Goal: Task Accomplishment & Management: Manage account settings

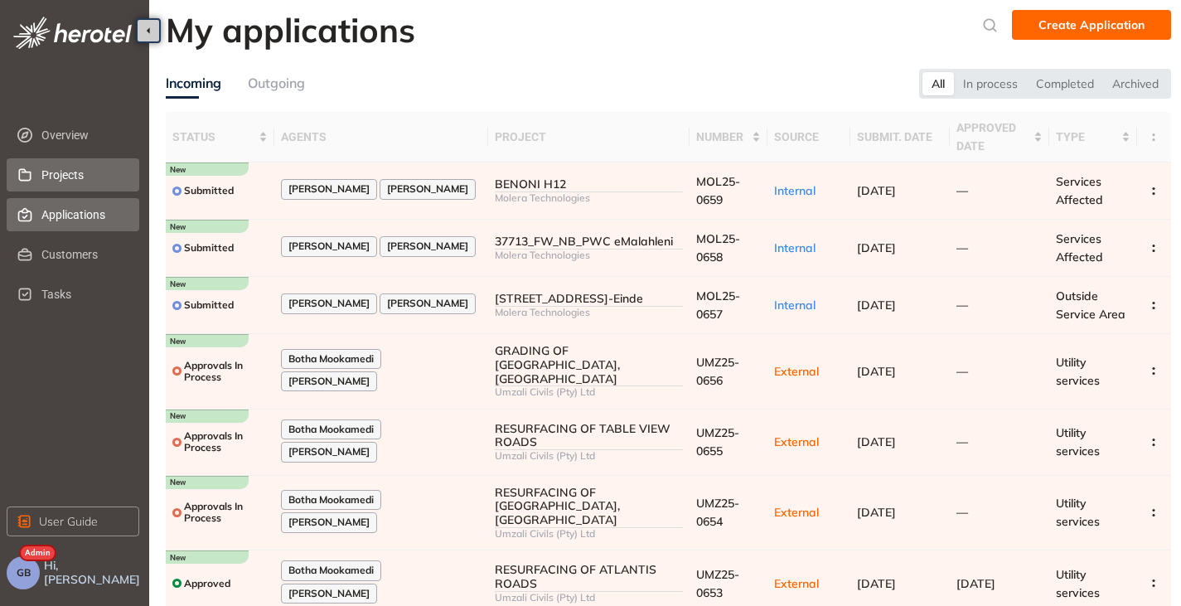
click at [48, 182] on span "Projects" at bounding box center [83, 174] width 85 height 33
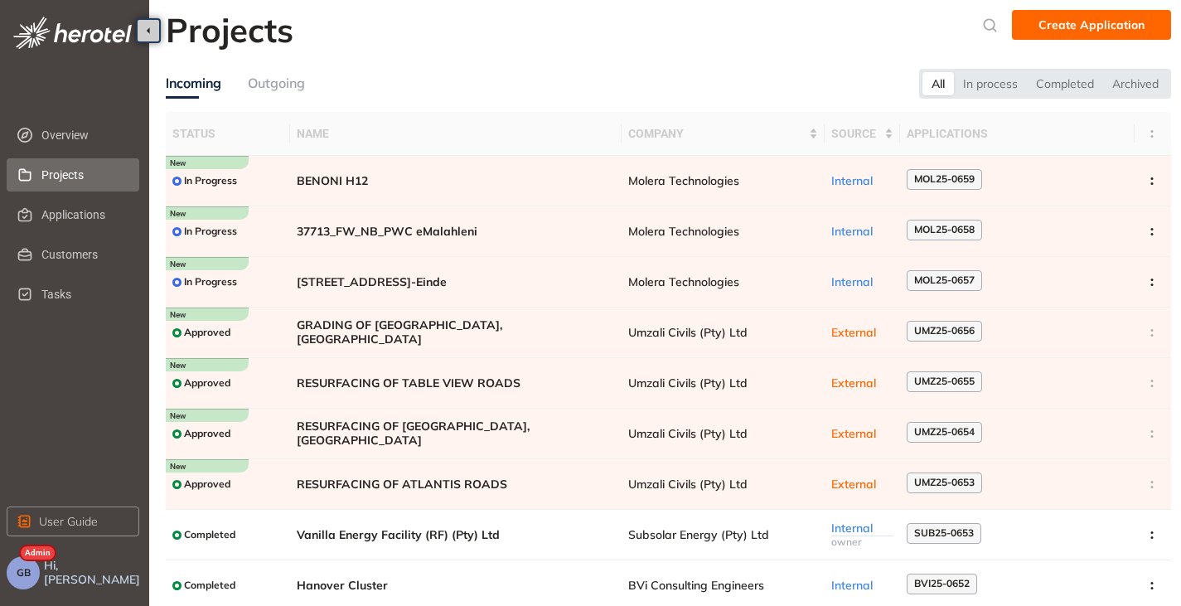
click at [31, 579] on button "GB" at bounding box center [23, 572] width 33 height 33
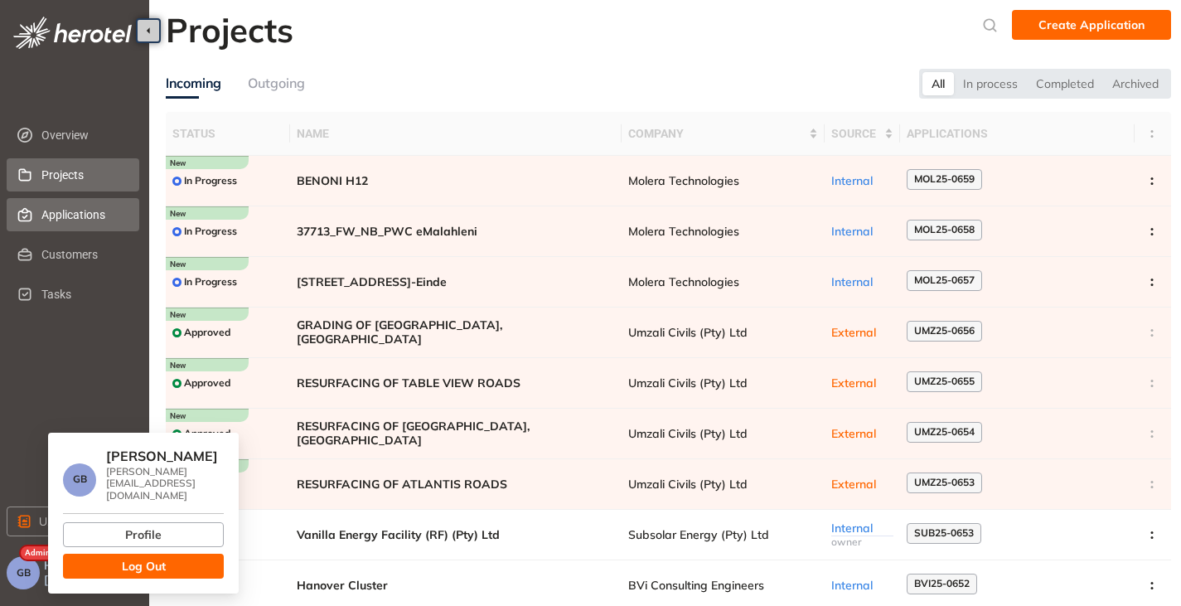
click at [78, 226] on span "Applications" at bounding box center [83, 214] width 85 height 33
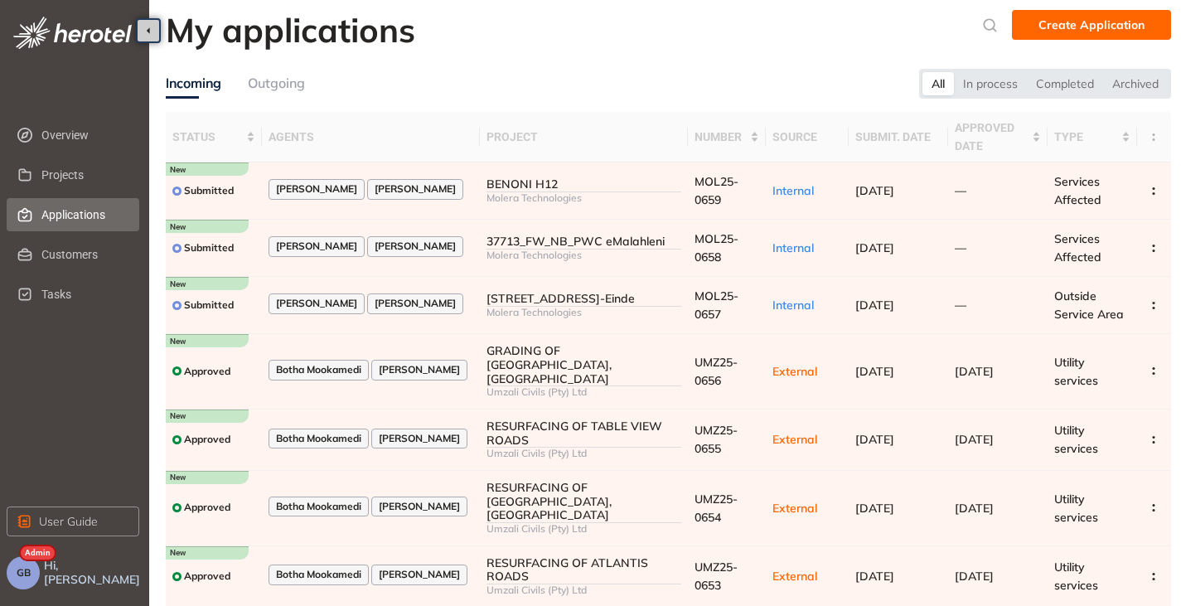
click at [24, 571] on span "GB" at bounding box center [24, 573] width 14 height 12
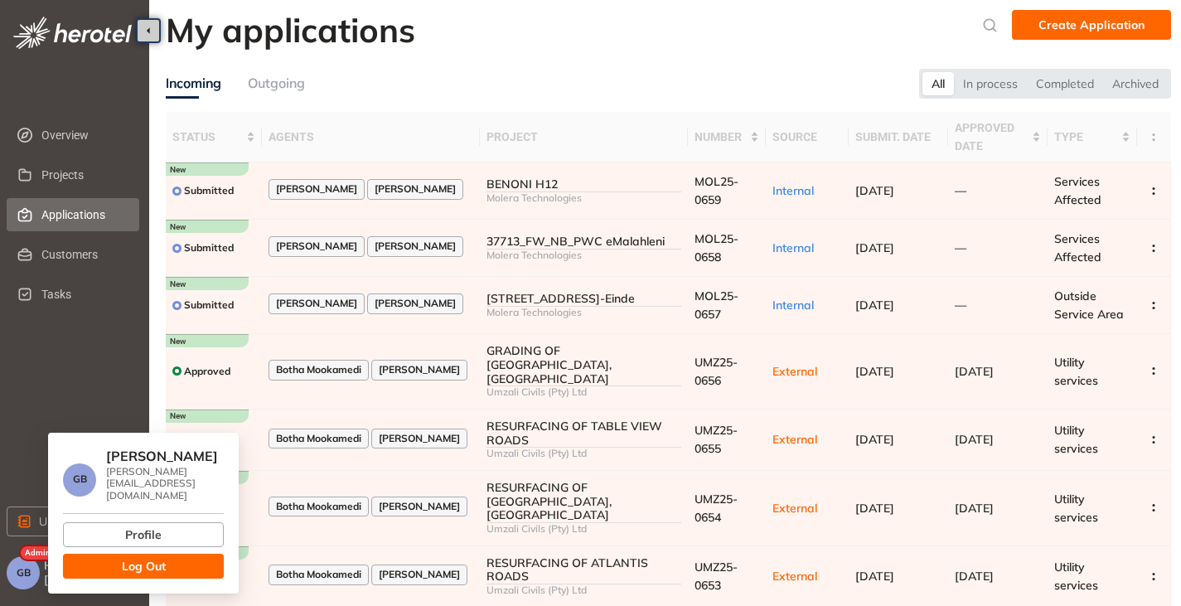
click at [184, 554] on button "Log Out" at bounding box center [143, 566] width 161 height 25
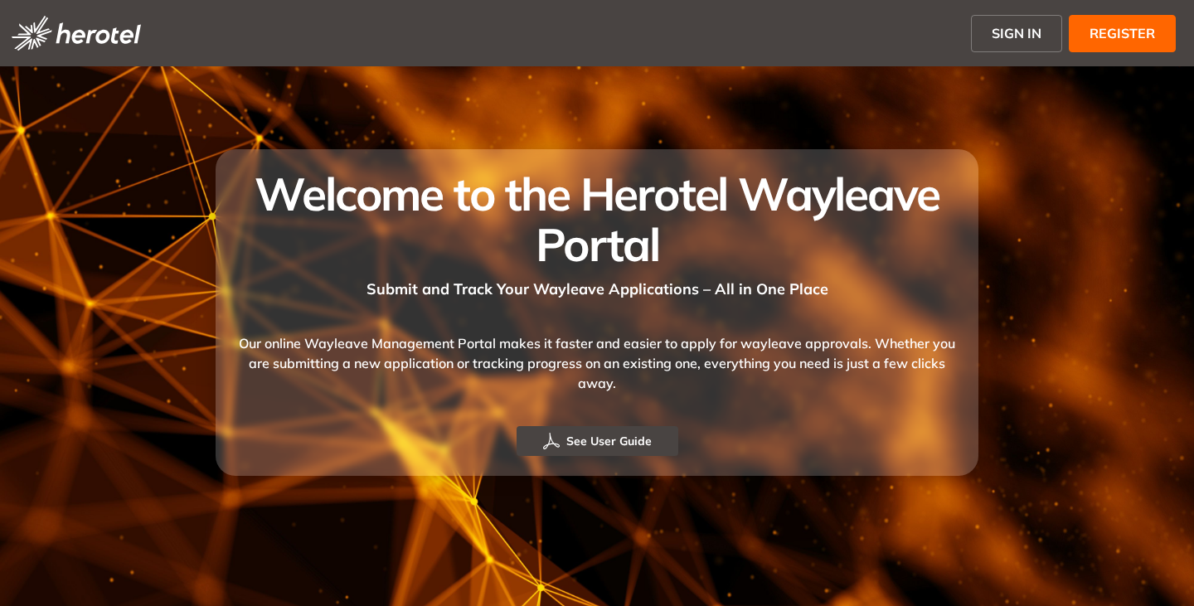
click at [1009, 24] on span "SIGN IN" at bounding box center [1016, 33] width 50 height 20
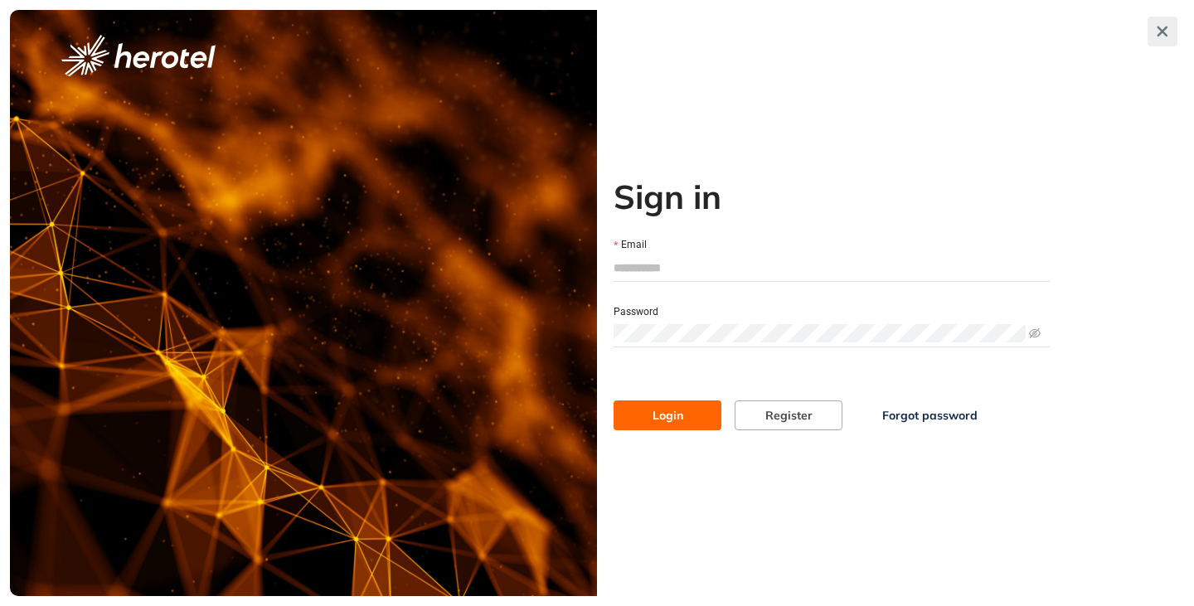
click at [1150, 25] on button "button" at bounding box center [1162, 32] width 30 height 30
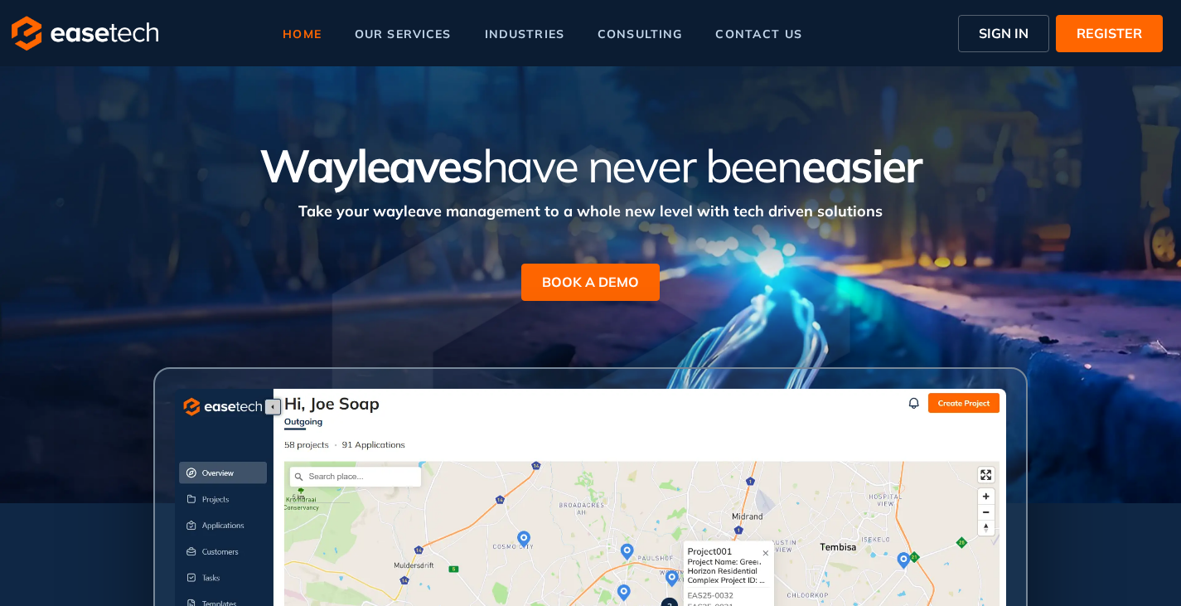
click at [999, 45] on button "SIGN IN" at bounding box center [1003, 33] width 91 height 37
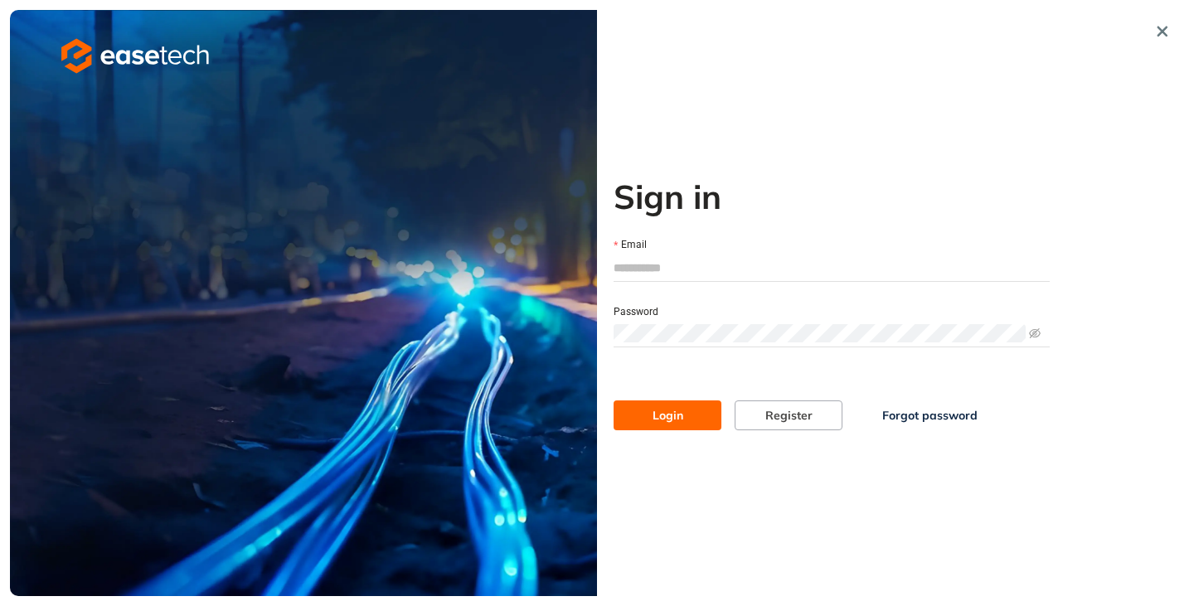
click at [647, 260] on input "Email" at bounding box center [831, 267] width 436 height 25
type input "**********"
click at [651, 401] on button "Login" at bounding box center [667, 415] width 108 height 30
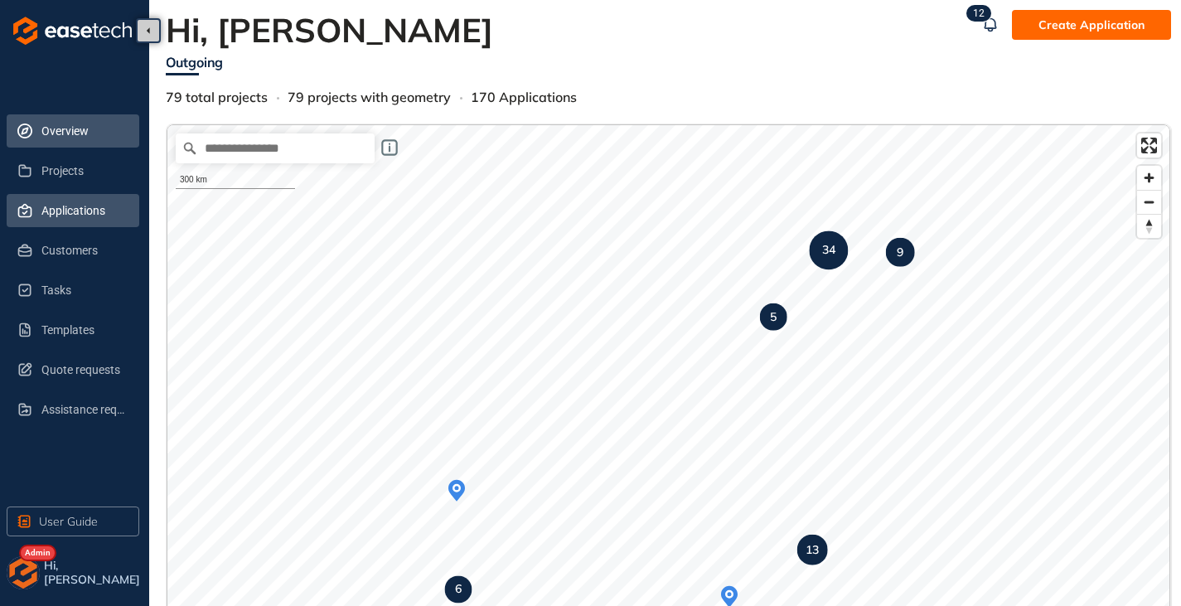
click at [51, 207] on span "Applications" at bounding box center [83, 210] width 85 height 33
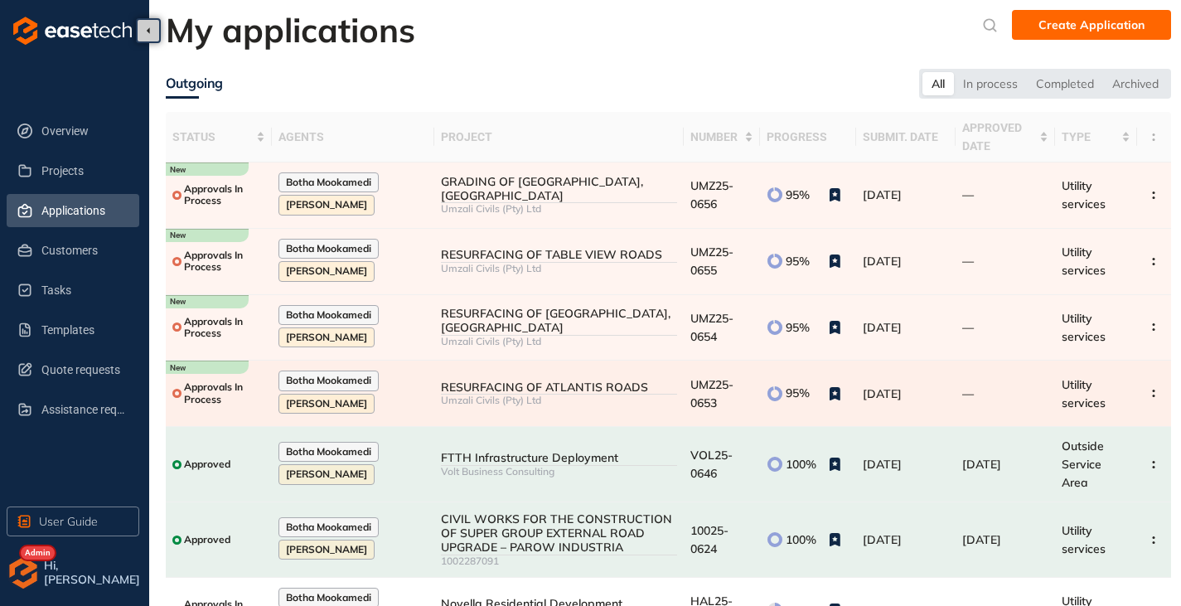
click at [501, 377] on td "RESURFACING OF ATLANTIS ROADS Umzali Civils (Pty) Ltd" at bounding box center [558, 394] width 249 height 66
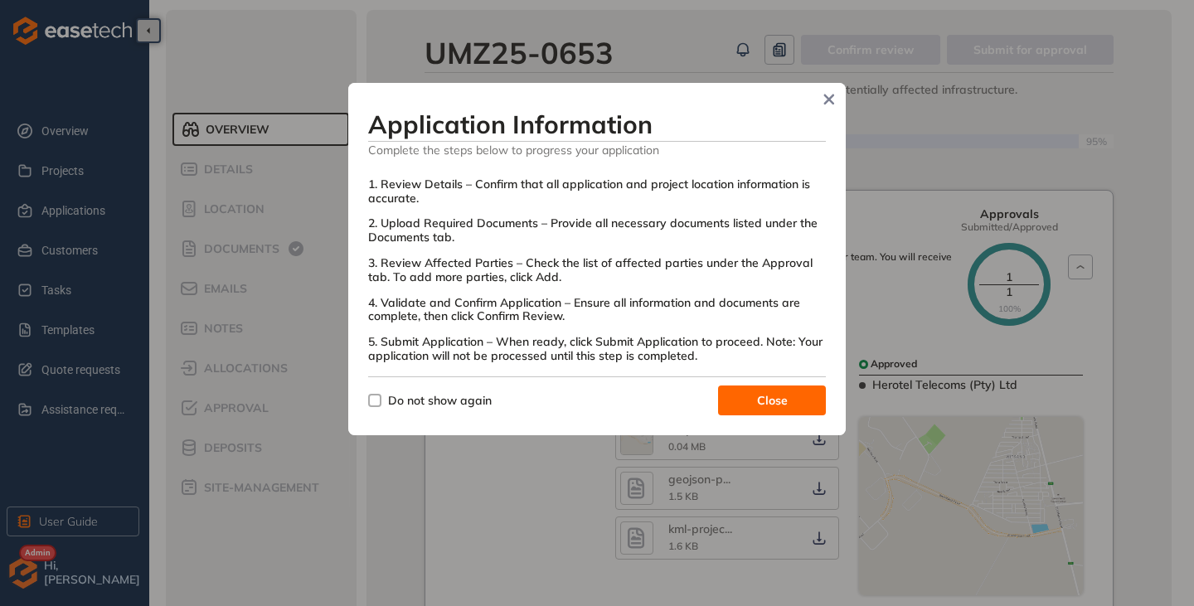
click at [747, 394] on button "Close" at bounding box center [772, 400] width 108 height 30
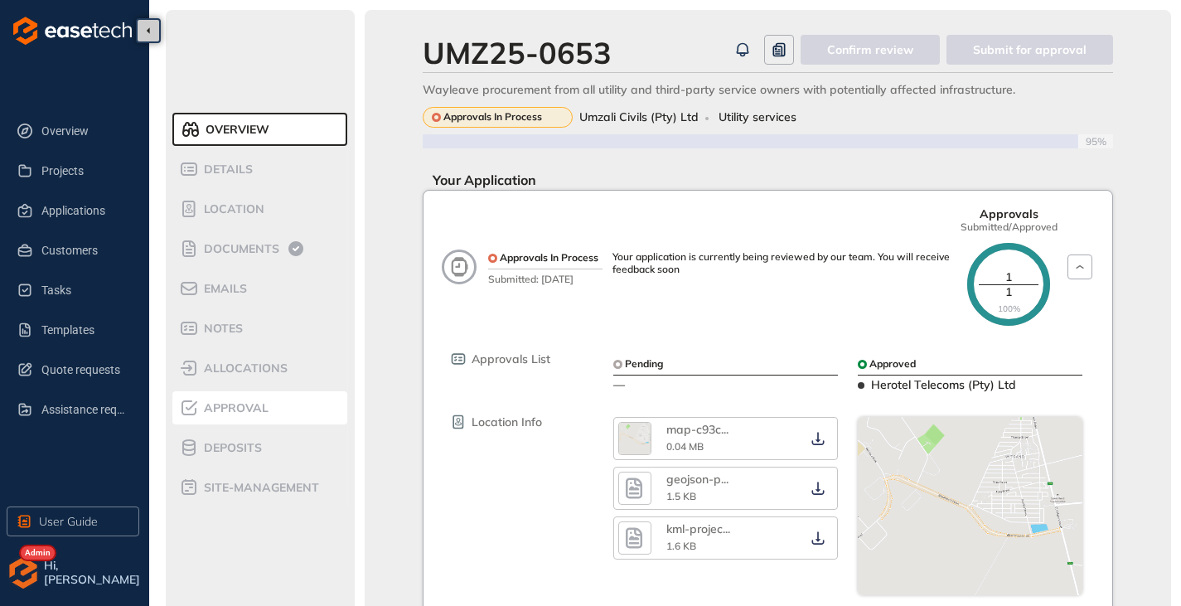
click at [228, 410] on span "Approval" at bounding box center [234, 408] width 70 height 14
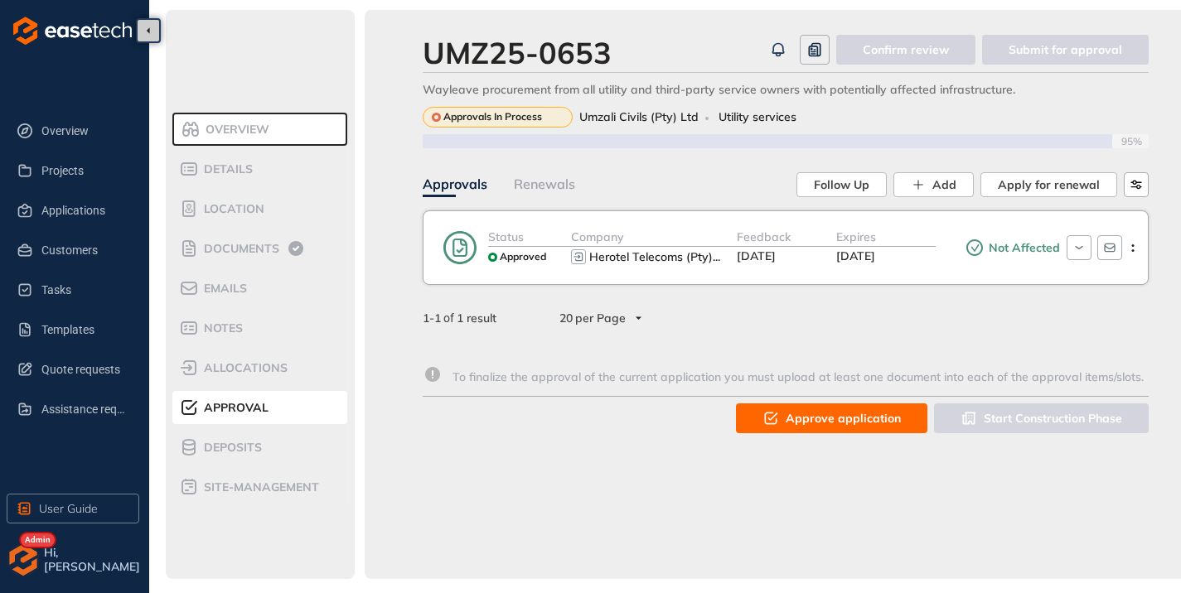
click at [889, 237] on div "Expires" at bounding box center [885, 237] width 99 height 19
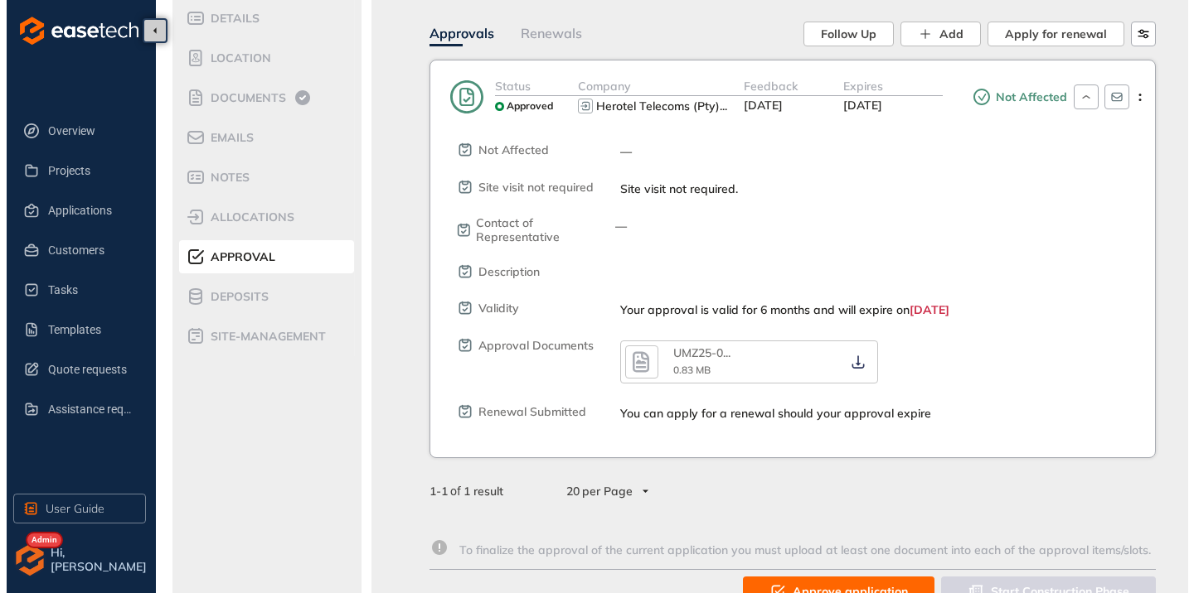
scroll to position [166, 0]
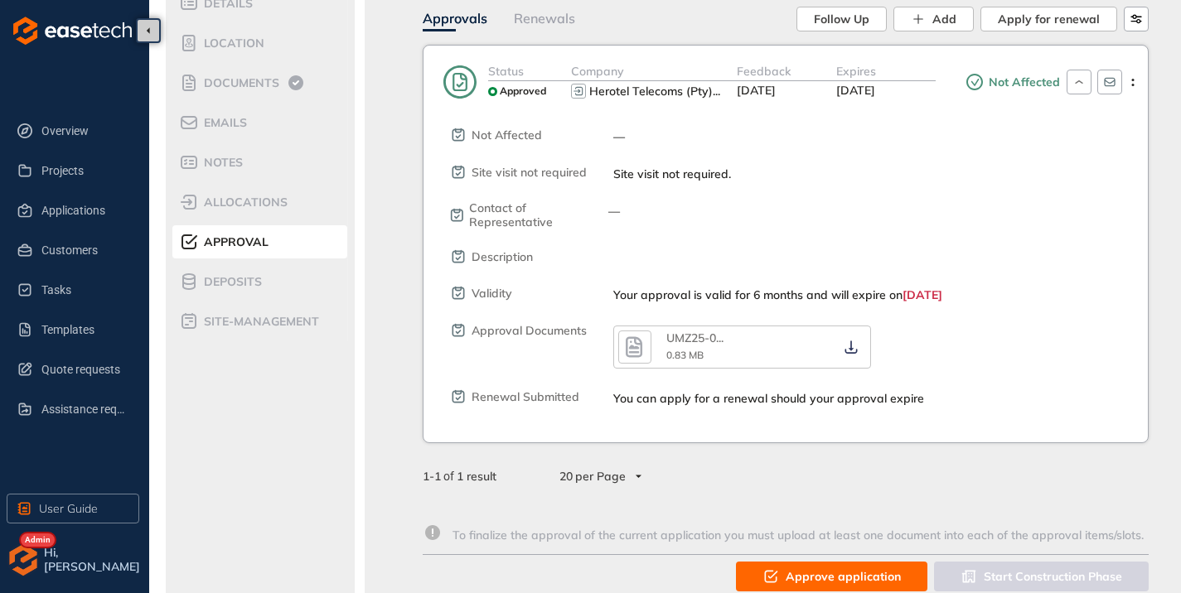
click at [634, 356] on icon "button" at bounding box center [634, 347] width 17 height 21
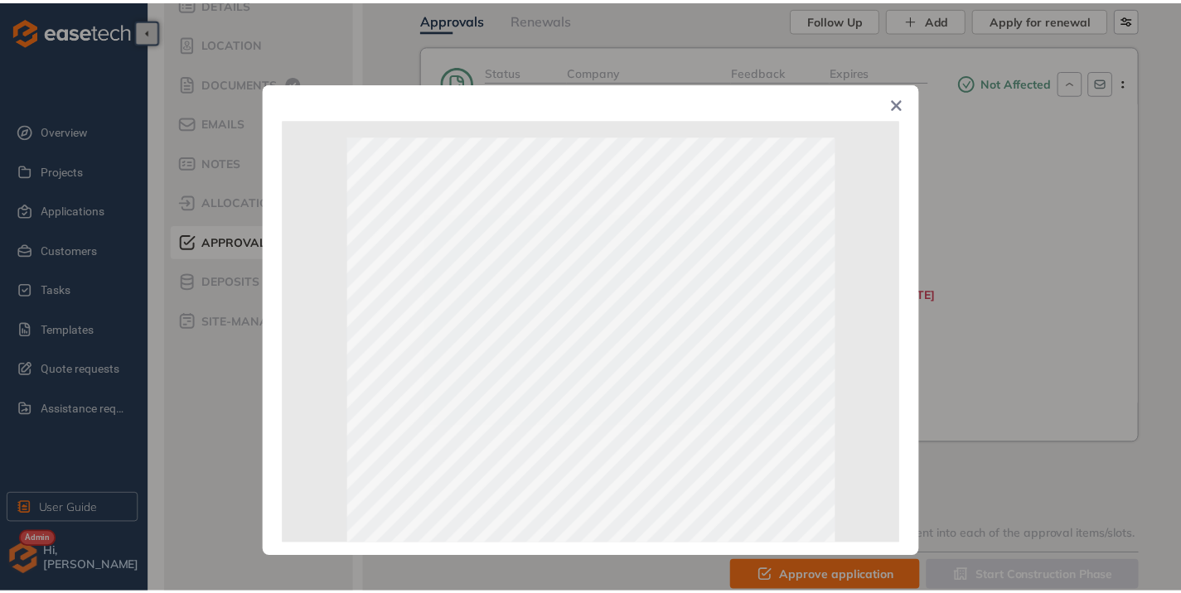
scroll to position [83, 0]
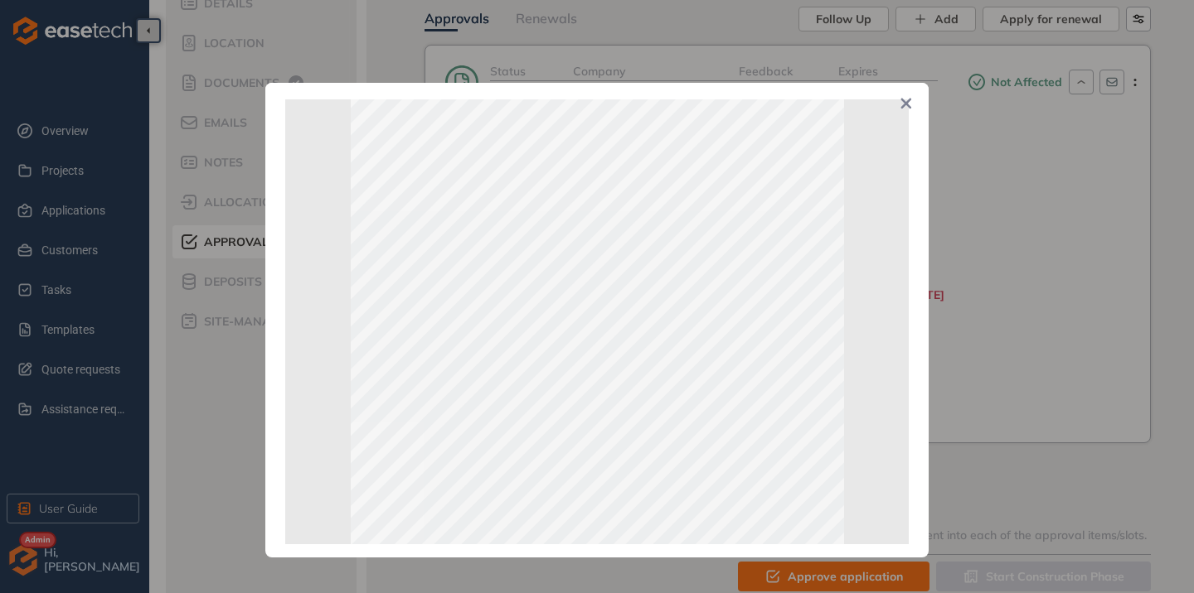
click at [903, 103] on icon "Close" at bounding box center [906, 104] width 10 height 10
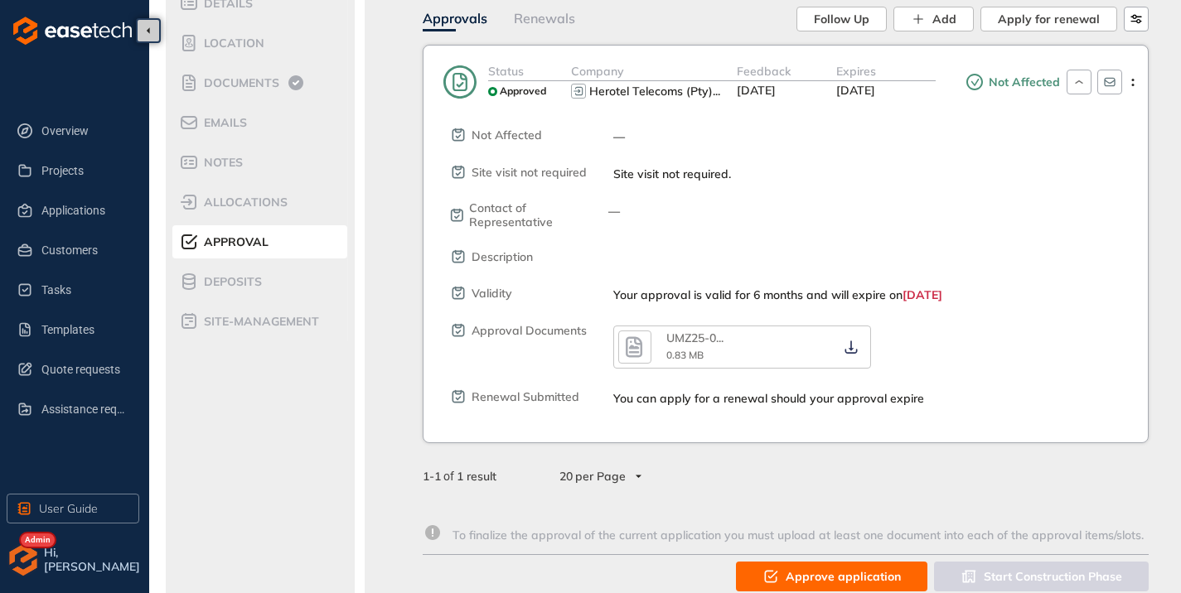
scroll to position [198, 0]
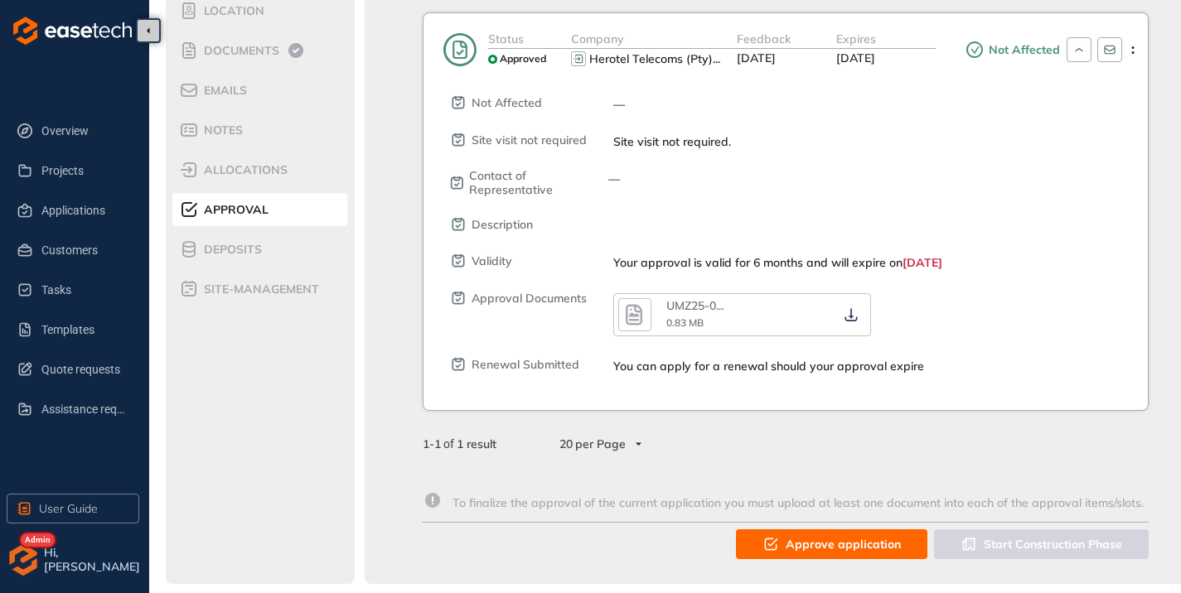
click at [815, 542] on span "Approve application" at bounding box center [843, 544] width 115 height 18
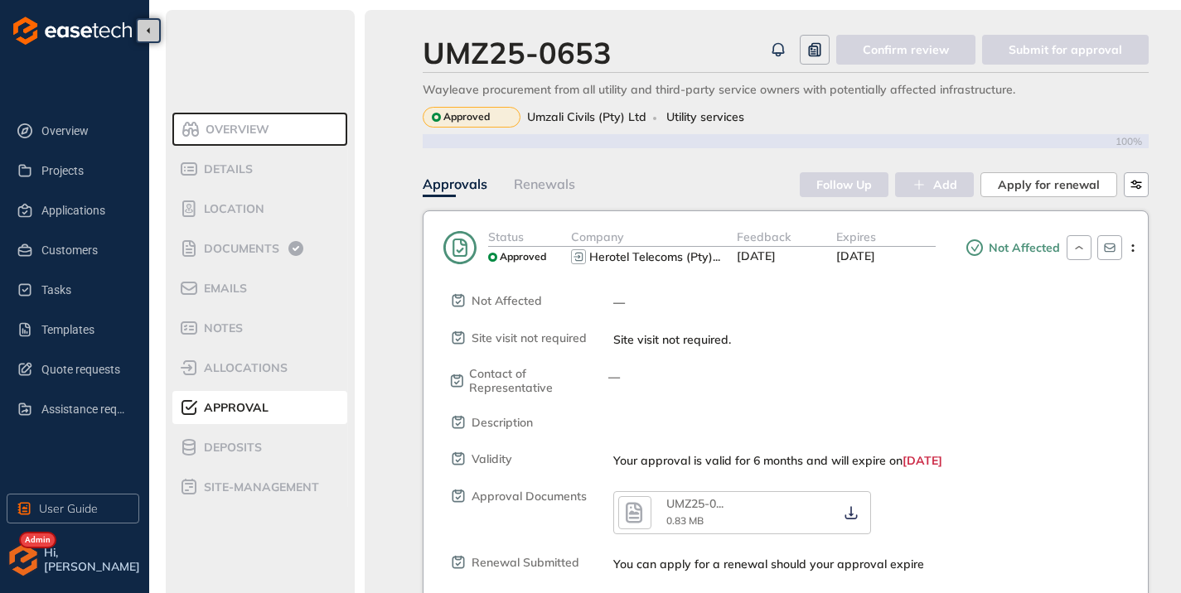
scroll to position [166, 0]
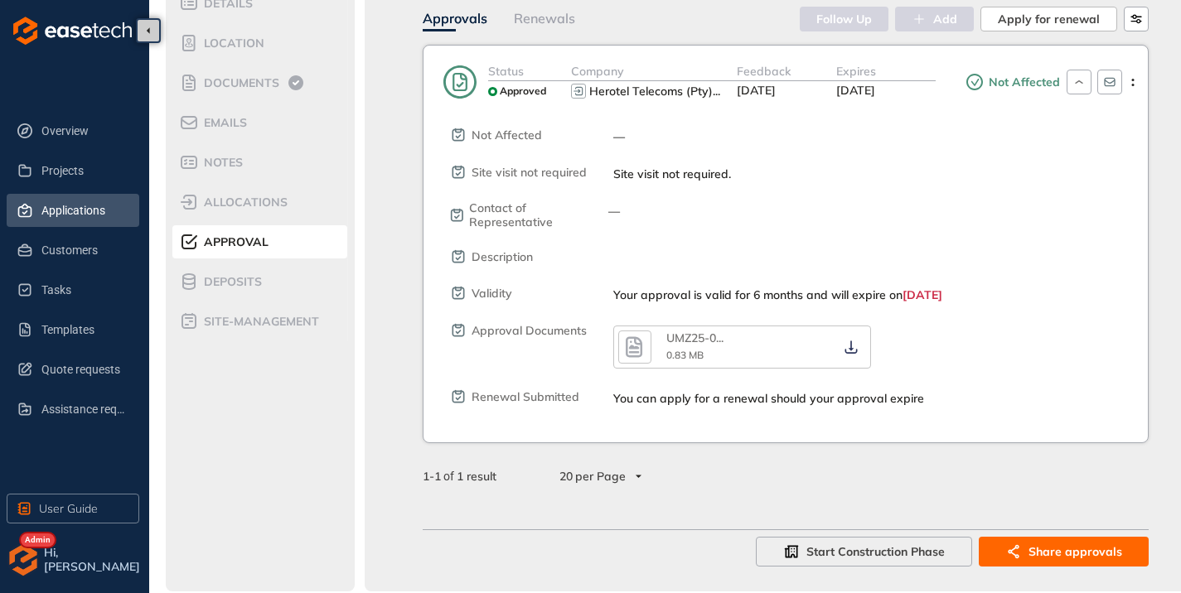
click at [40, 208] on li "Applications" at bounding box center [73, 210] width 133 height 33
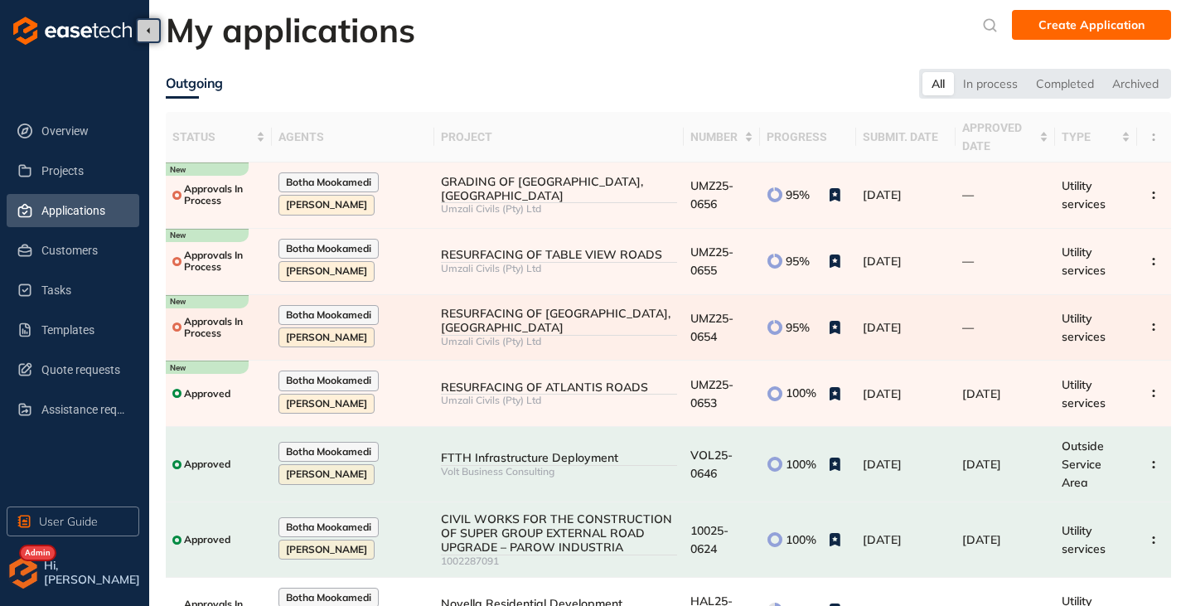
click at [556, 314] on div "RESURFACING OF [GEOGRAPHIC_DATA], [GEOGRAPHIC_DATA]" at bounding box center [558, 321] width 235 height 28
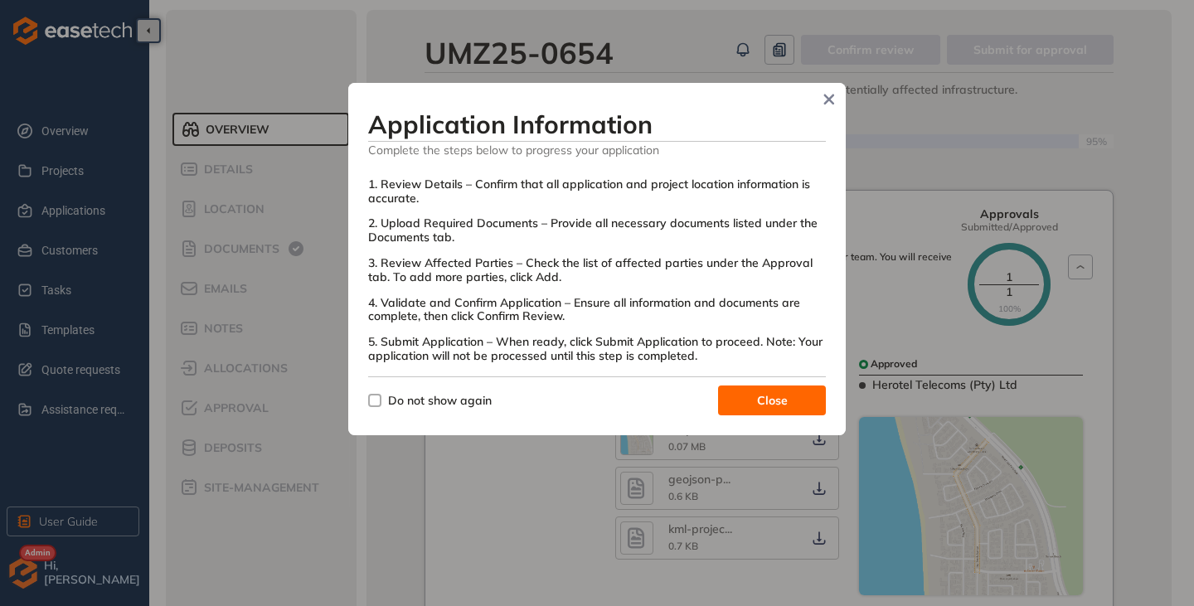
click at [781, 404] on span "Close" at bounding box center [772, 400] width 31 height 18
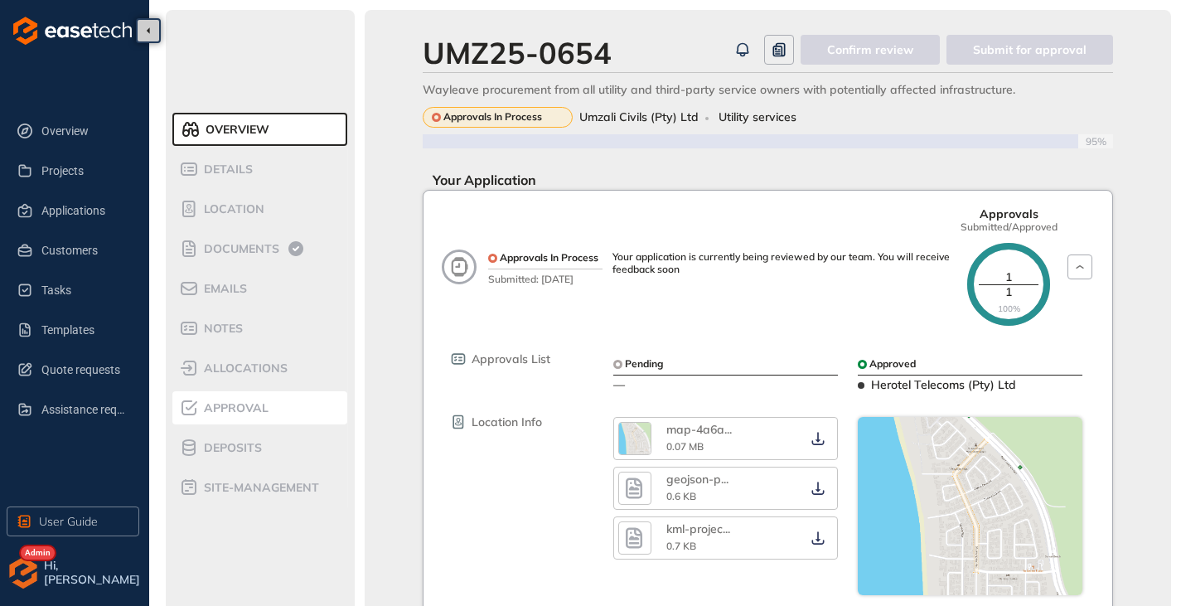
click at [240, 409] on span "Approval" at bounding box center [234, 408] width 70 height 14
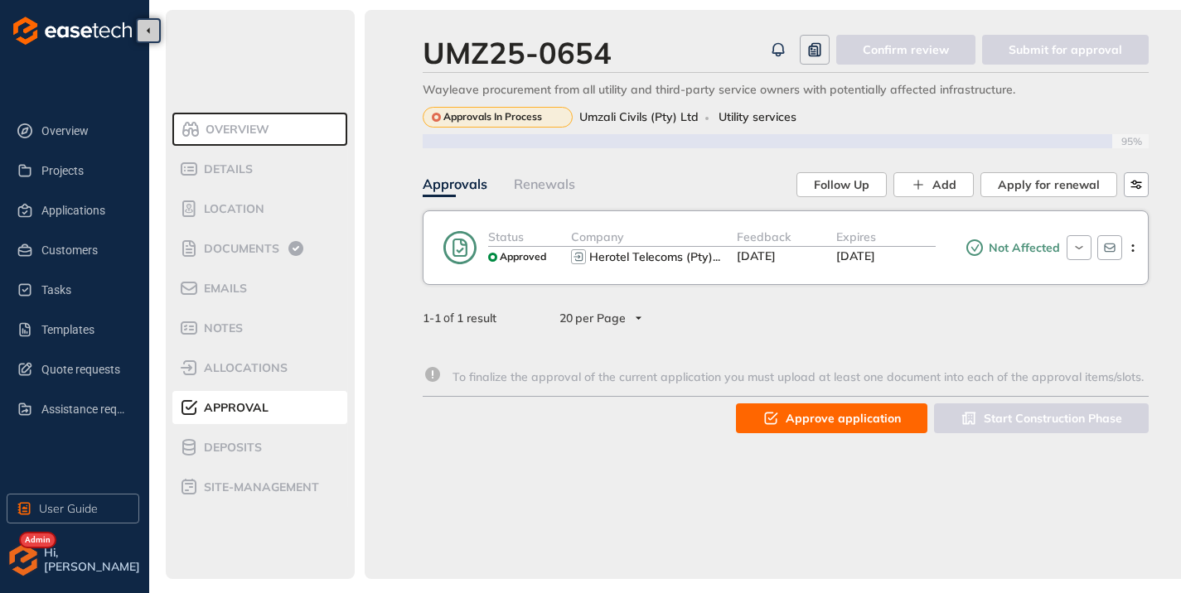
click at [807, 422] on span "Approve application" at bounding box center [843, 418] width 115 height 18
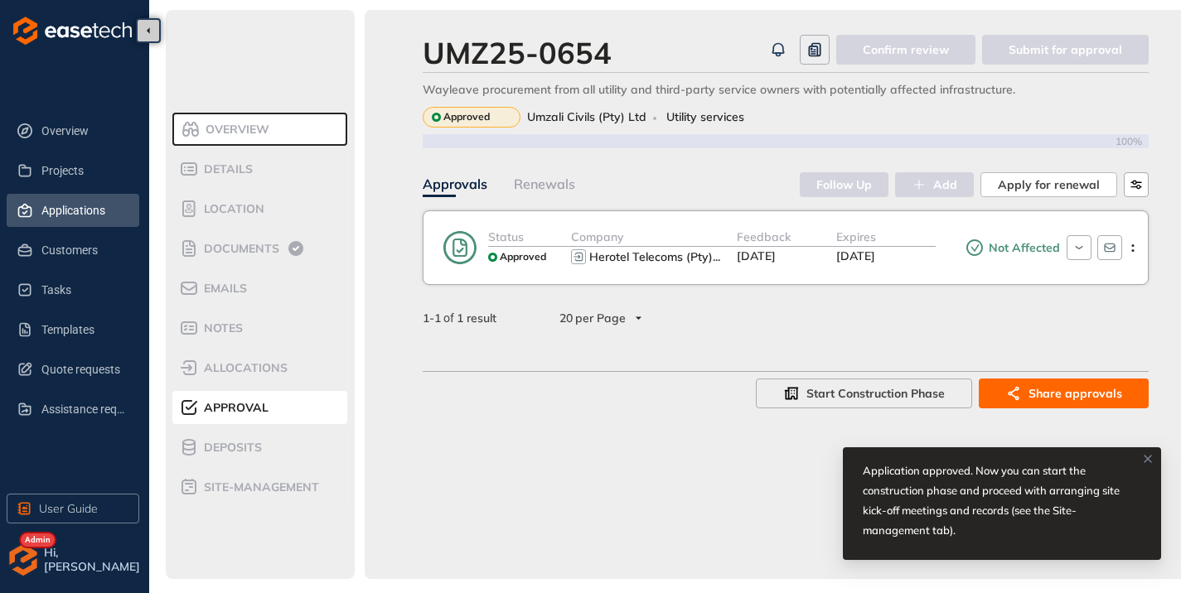
click at [90, 218] on span "Applications" at bounding box center [83, 210] width 85 height 33
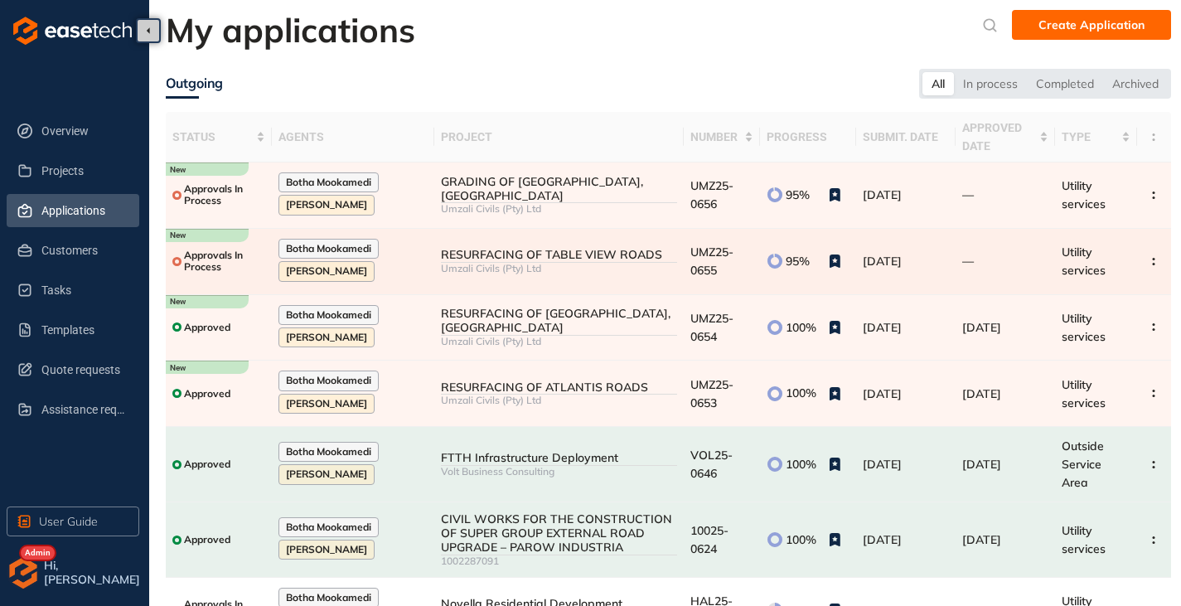
click at [602, 263] on div "Umzali Civils (Pty) Ltd" at bounding box center [558, 269] width 235 height 12
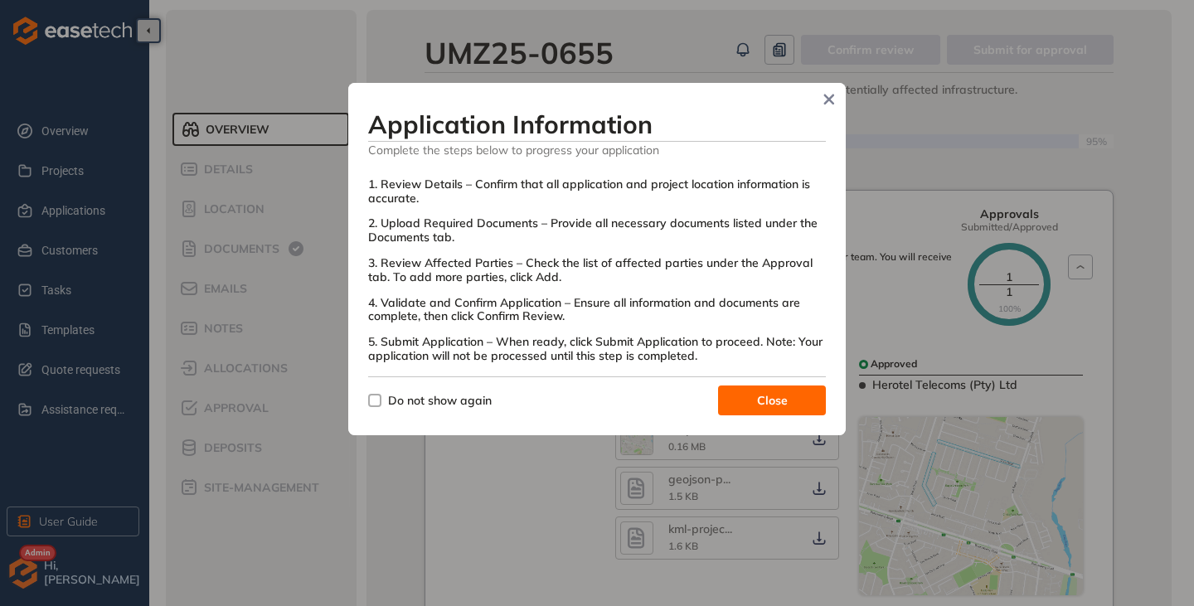
click at [776, 400] on span "Close" at bounding box center [772, 400] width 31 height 18
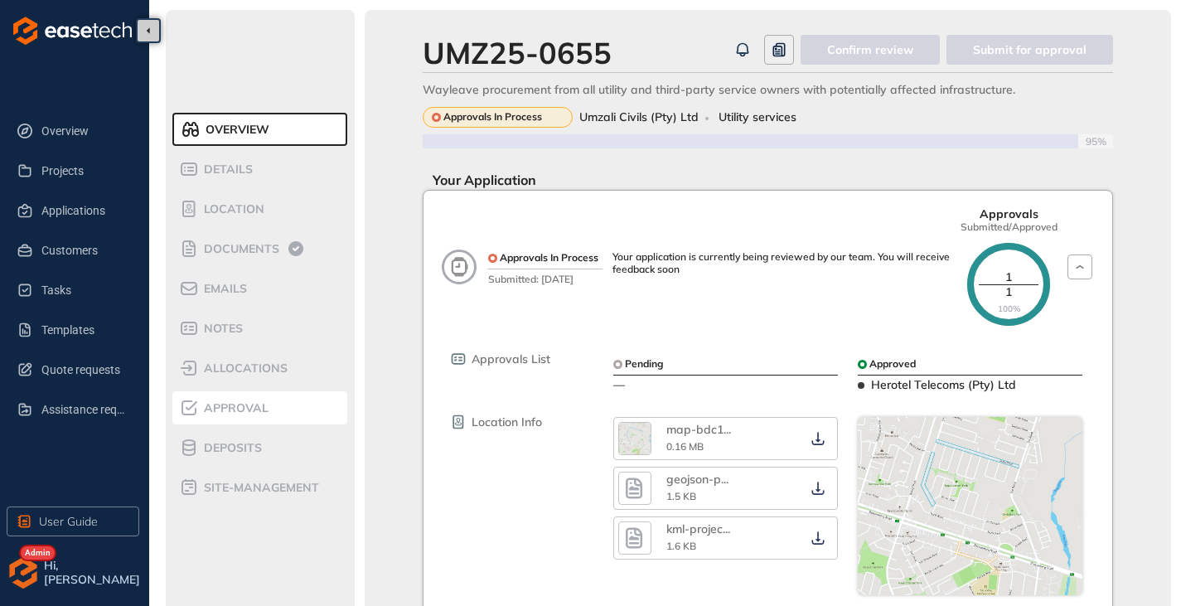
click at [233, 408] on span "Approval" at bounding box center [234, 408] width 70 height 14
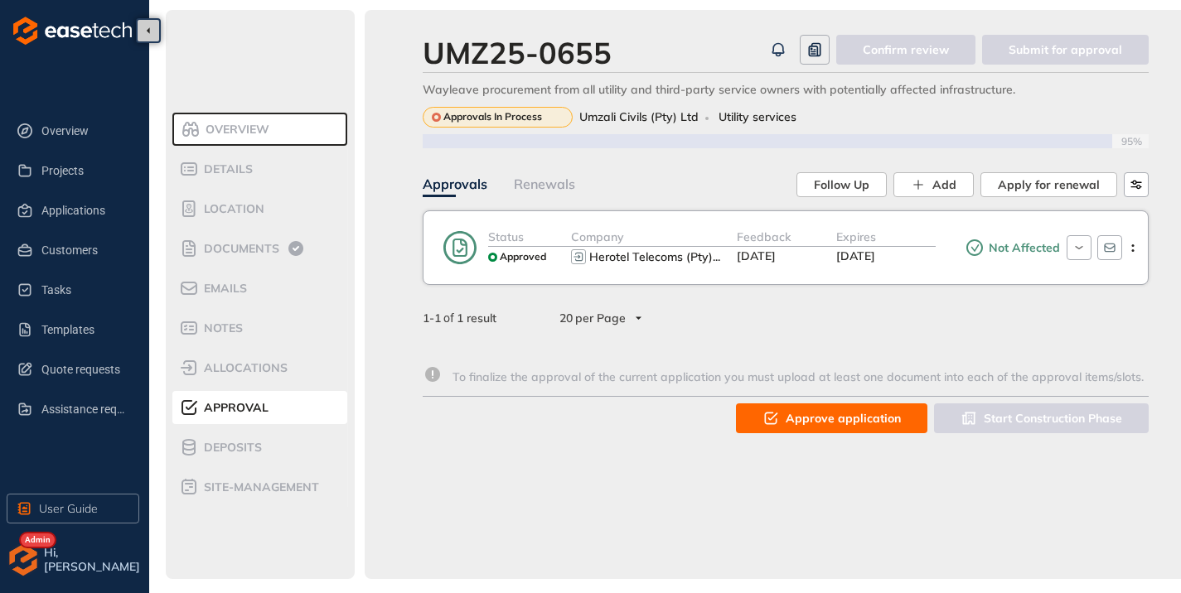
click at [814, 414] on span "Approve application" at bounding box center [843, 418] width 115 height 18
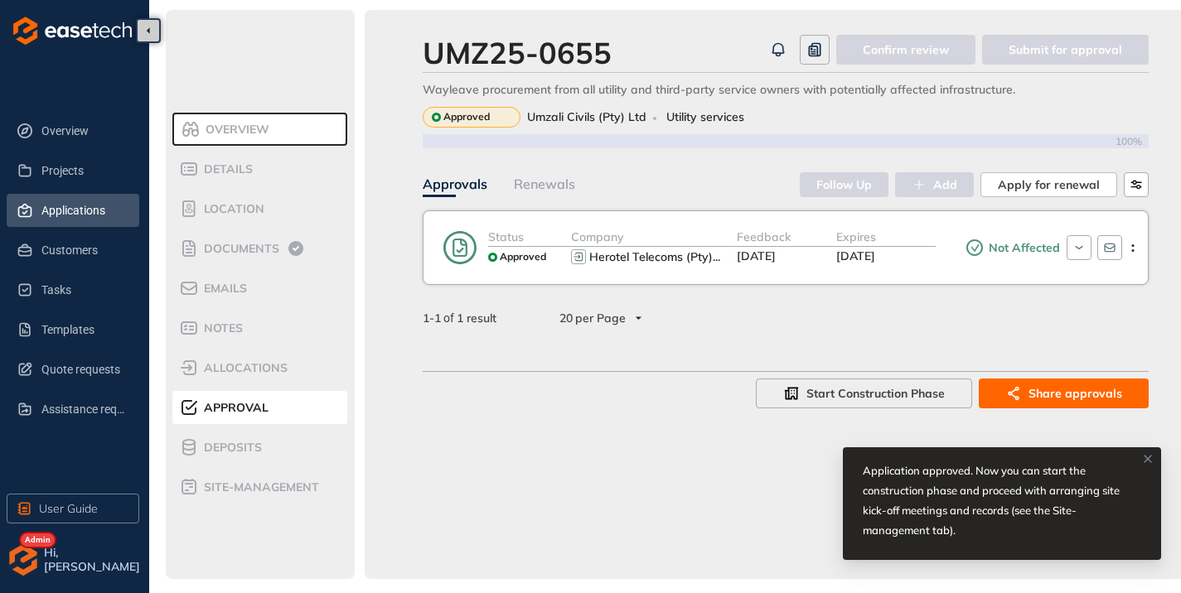
click at [76, 220] on span "Applications" at bounding box center [83, 210] width 85 height 33
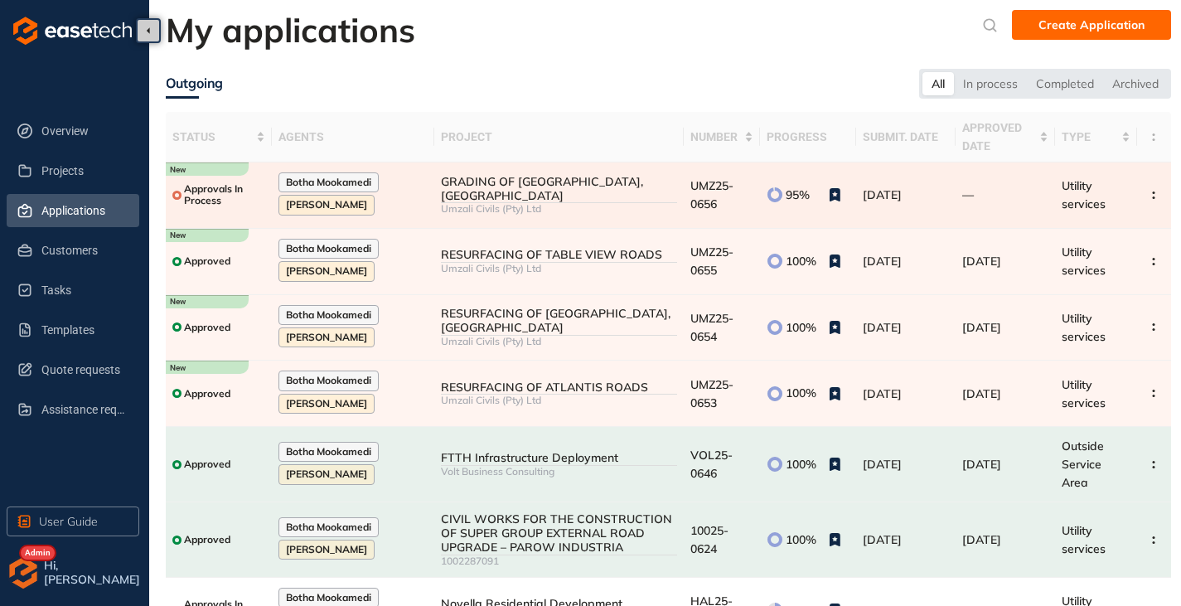
click at [534, 203] on div "Umzali Civils (Pty) Ltd" at bounding box center [558, 209] width 235 height 12
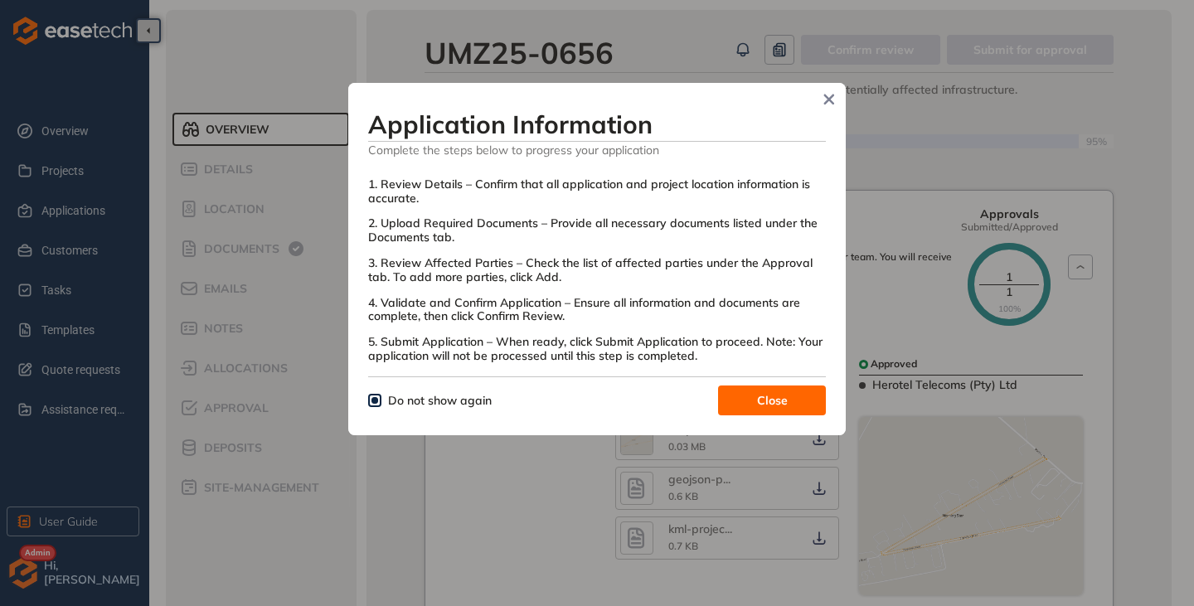
click at [762, 399] on span "Close" at bounding box center [772, 400] width 31 height 18
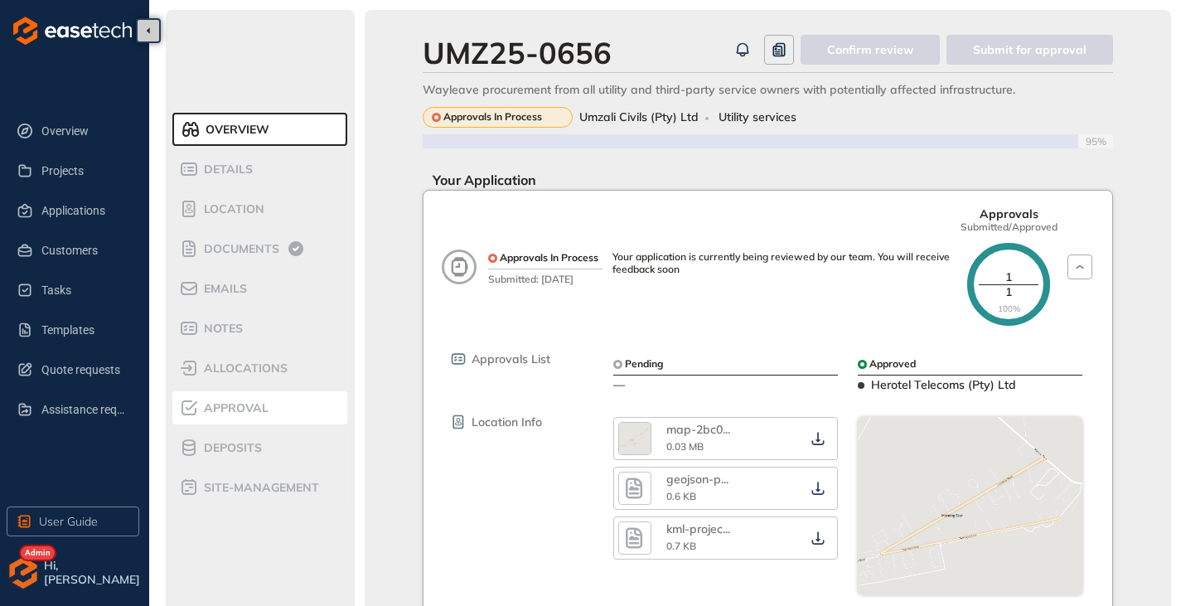
click at [240, 421] on li "Approval" at bounding box center [259, 407] width 175 height 33
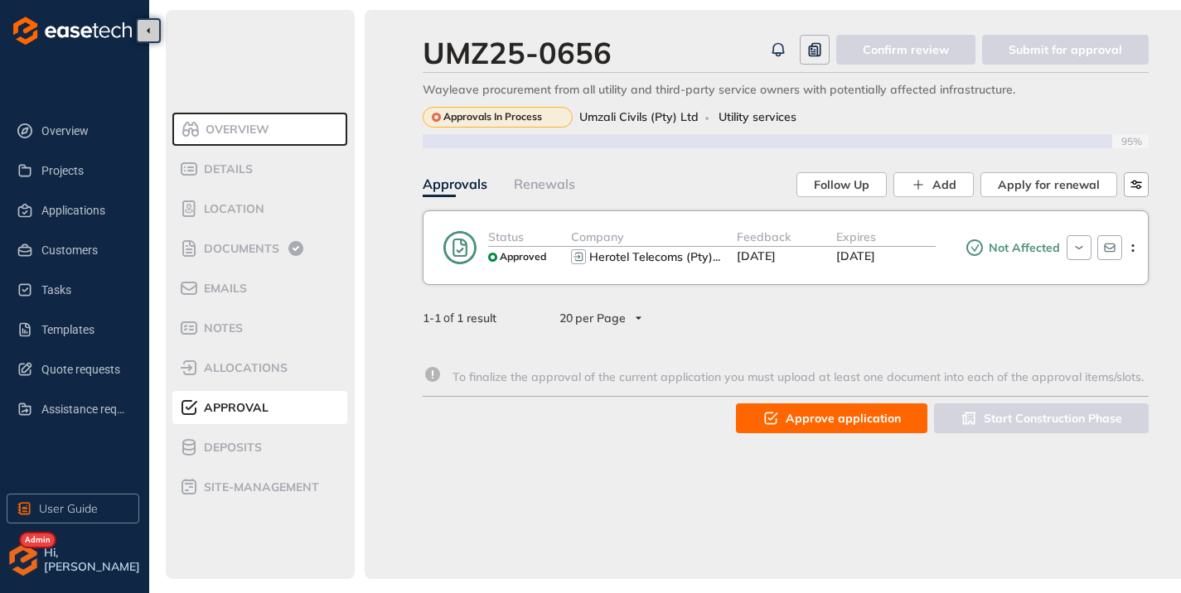
click at [849, 429] on button "Approve application" at bounding box center [831, 419] width 191 height 30
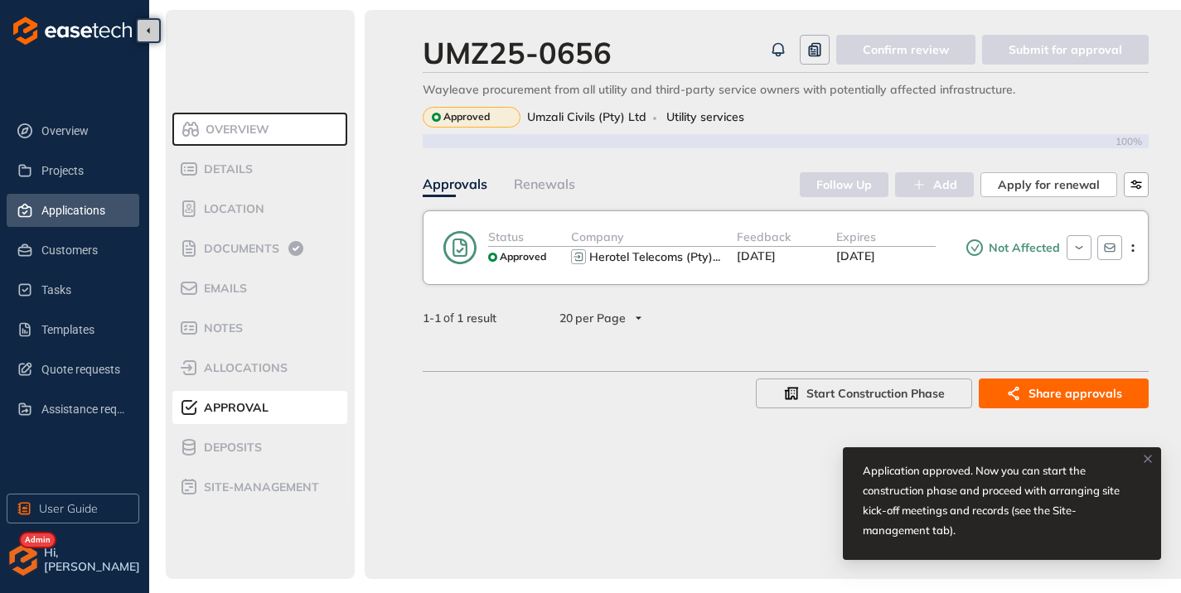
click at [63, 222] on span "Applications" at bounding box center [83, 210] width 85 height 33
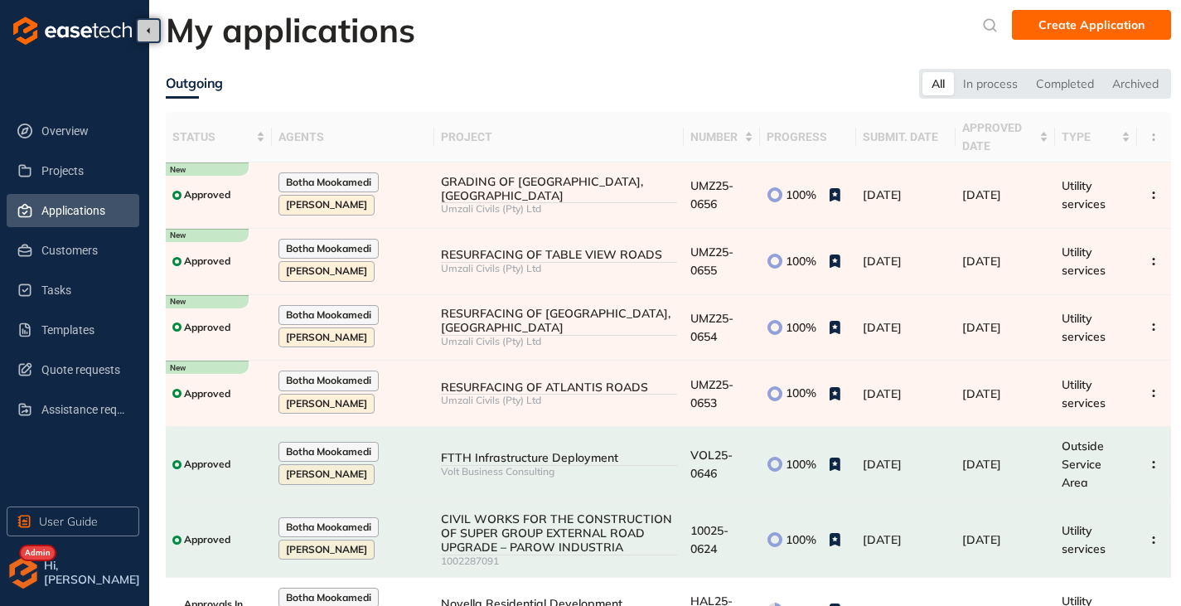
click at [22, 565] on img "button" at bounding box center [23, 572] width 33 height 33
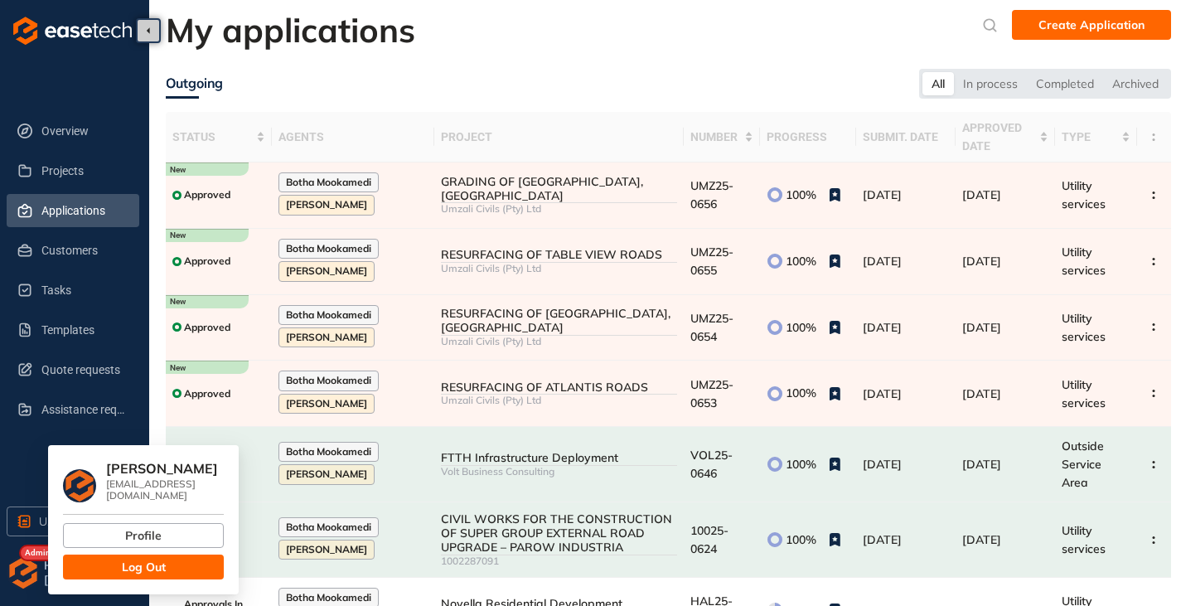
click at [119, 555] on button "Log Out" at bounding box center [143, 567] width 161 height 25
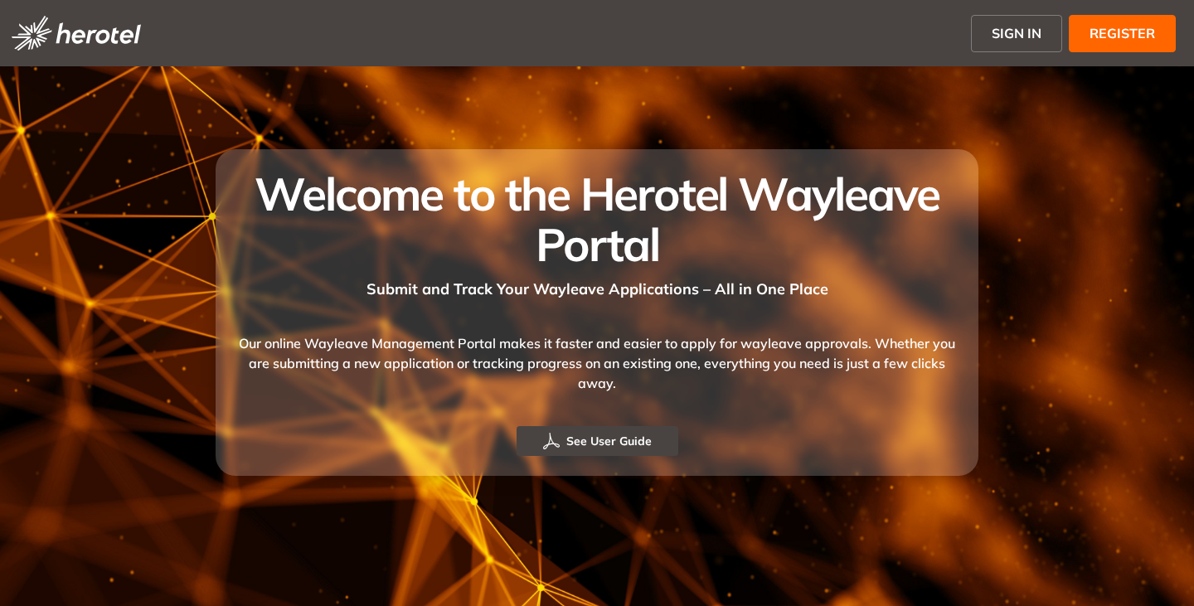
click at [1010, 37] on span "SIGN IN" at bounding box center [1016, 33] width 50 height 20
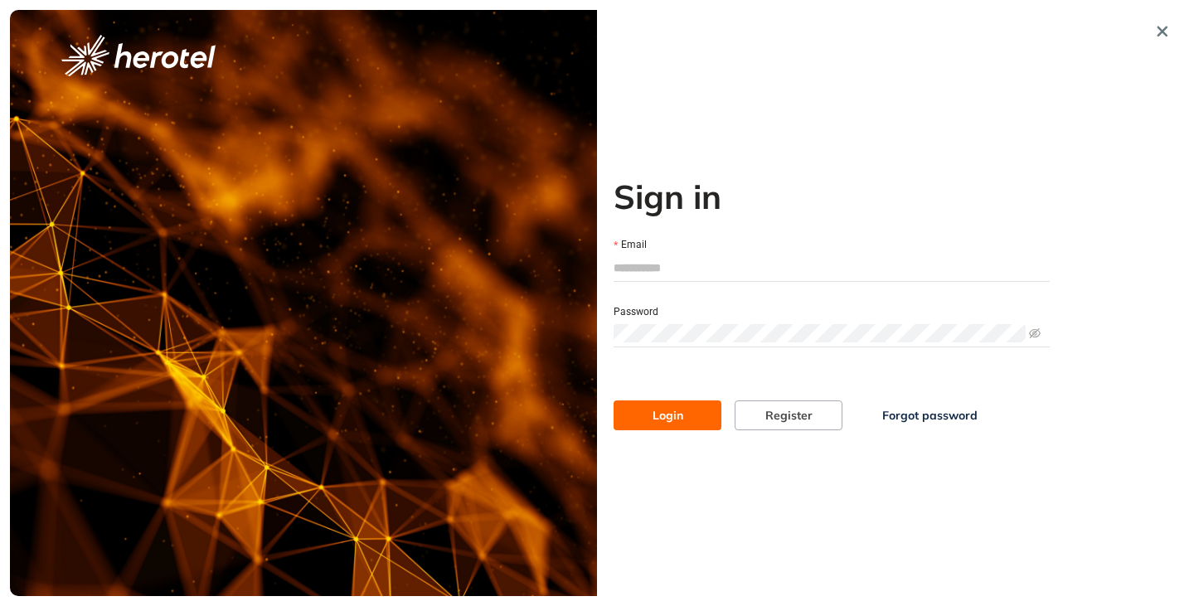
click at [724, 274] on input "Email" at bounding box center [831, 267] width 436 height 25
type input "**********"
click at [613, 400] on button "Login" at bounding box center [667, 415] width 108 height 30
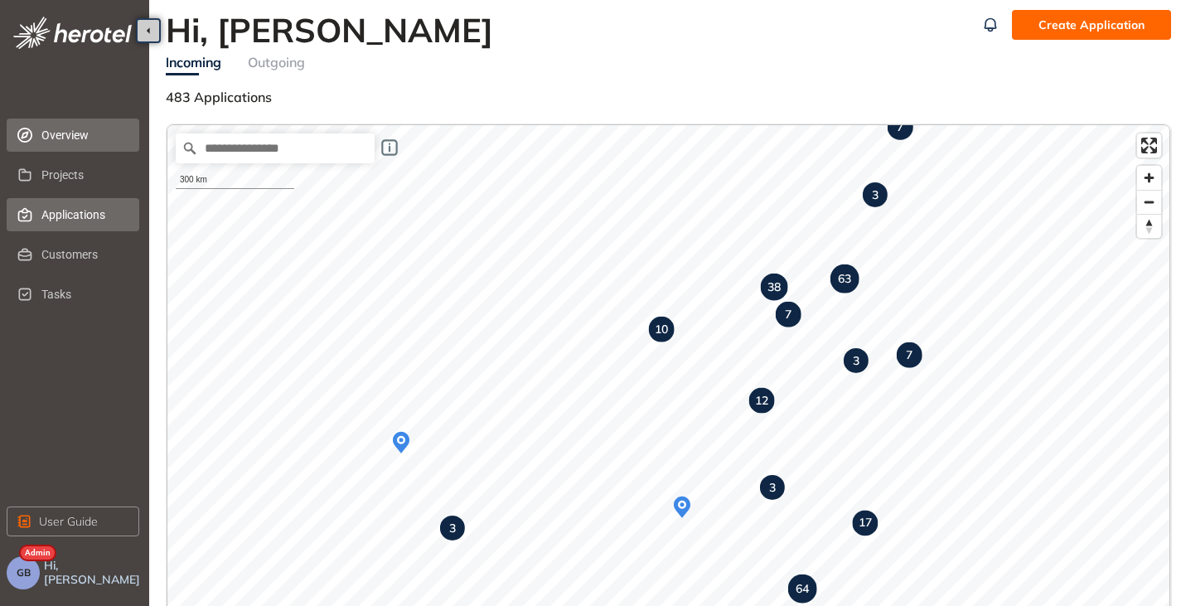
click at [75, 211] on span "Applications" at bounding box center [83, 214] width 85 height 33
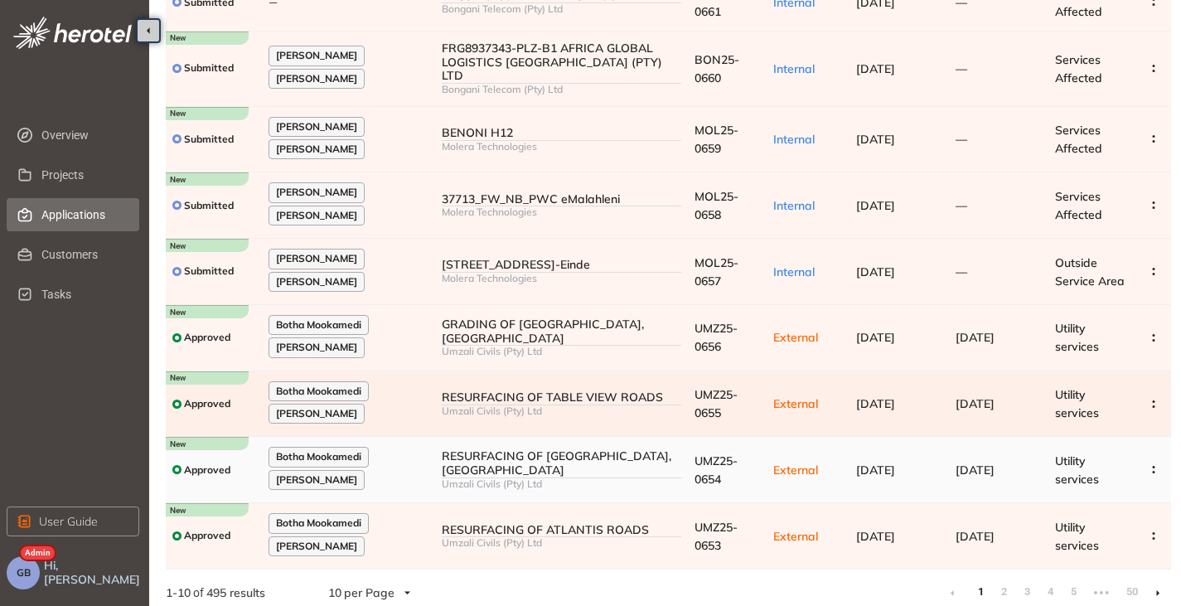
scroll to position [255, 0]
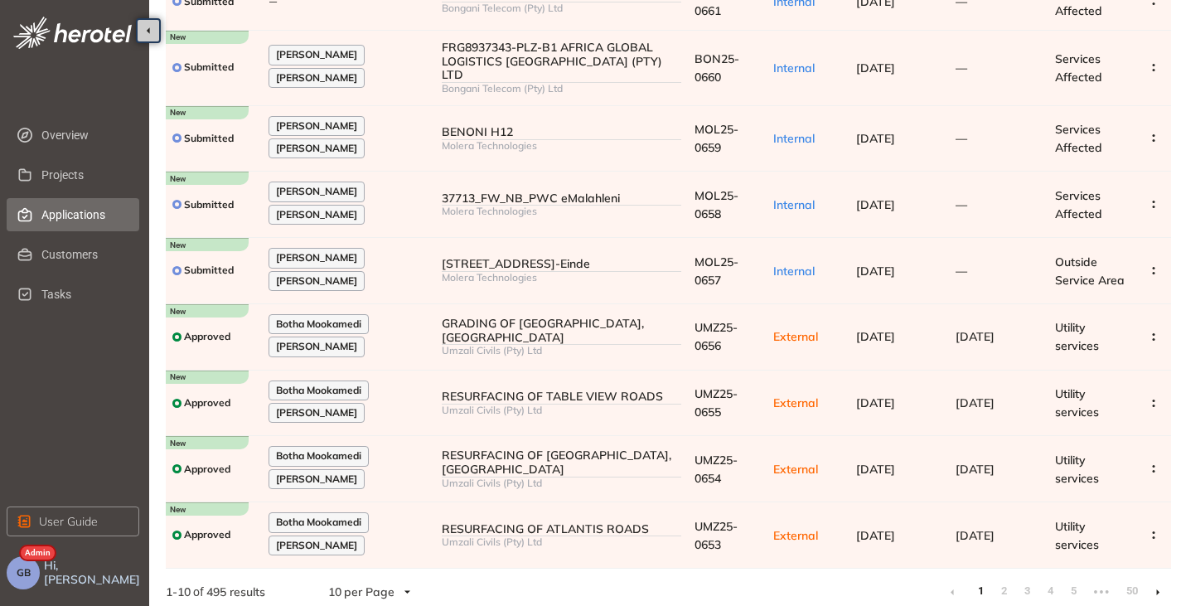
click at [1157, 589] on icon at bounding box center [1157, 592] width 3 height 6
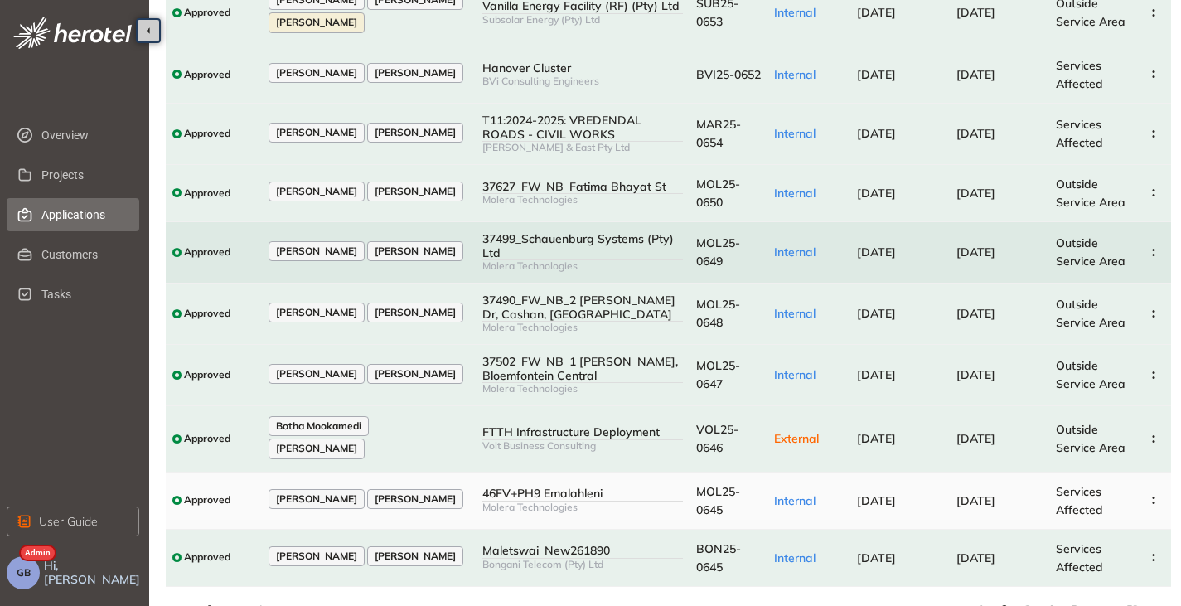
scroll to position [201, 0]
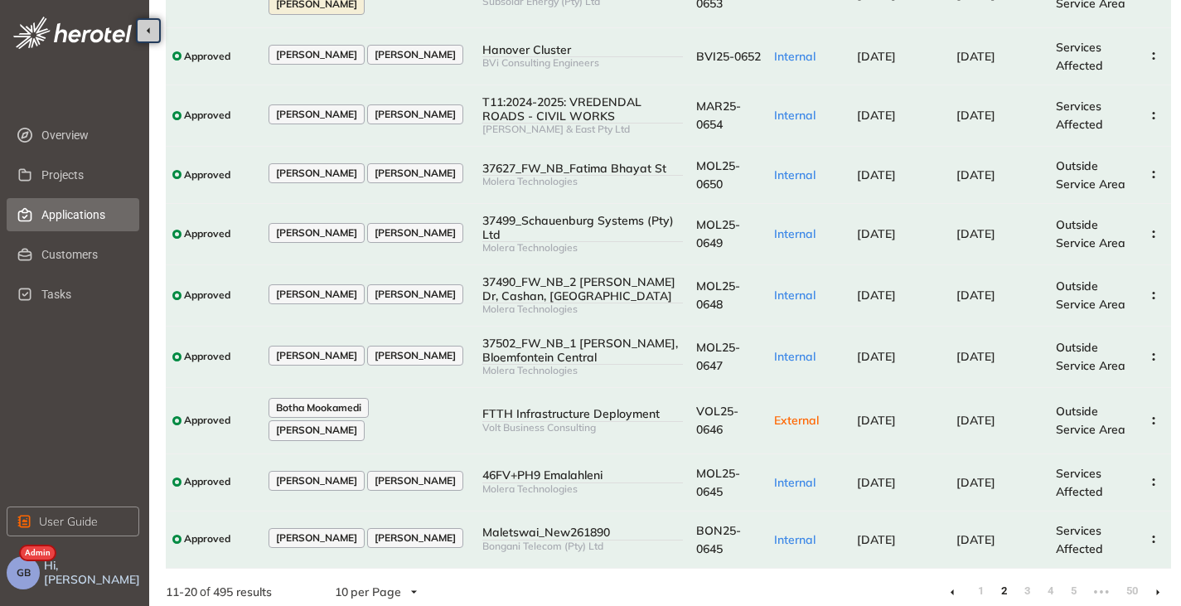
click at [952, 588] on icon at bounding box center [952, 591] width 3 height 6
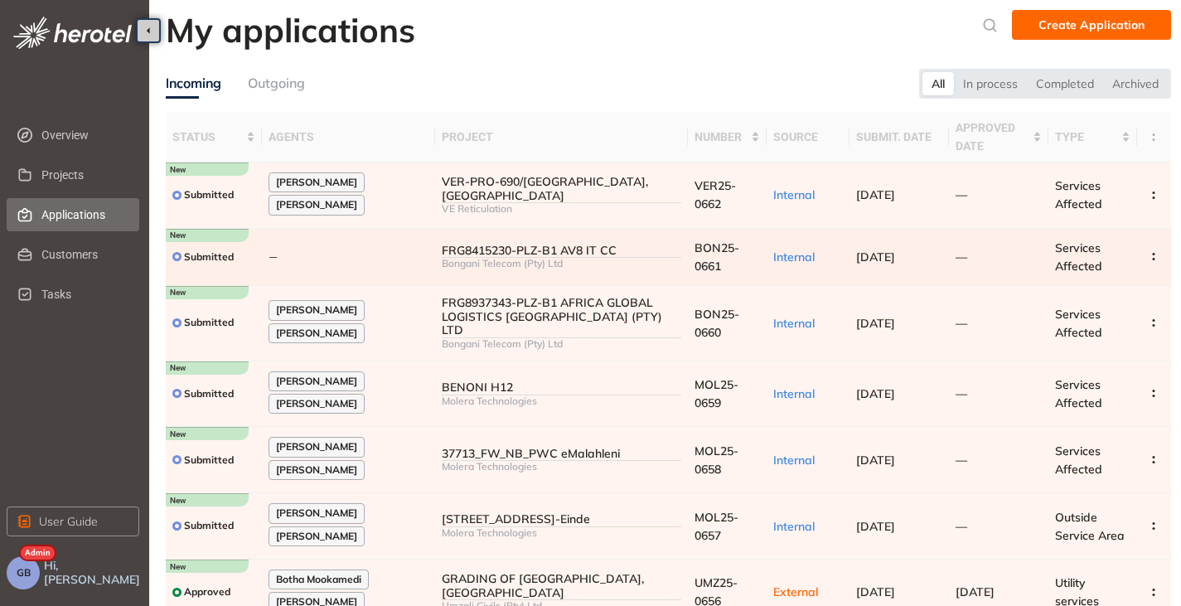
click at [462, 249] on div "FRG8415230-PLZ-B1 AV8 IT CC" at bounding box center [562, 251] width 240 height 14
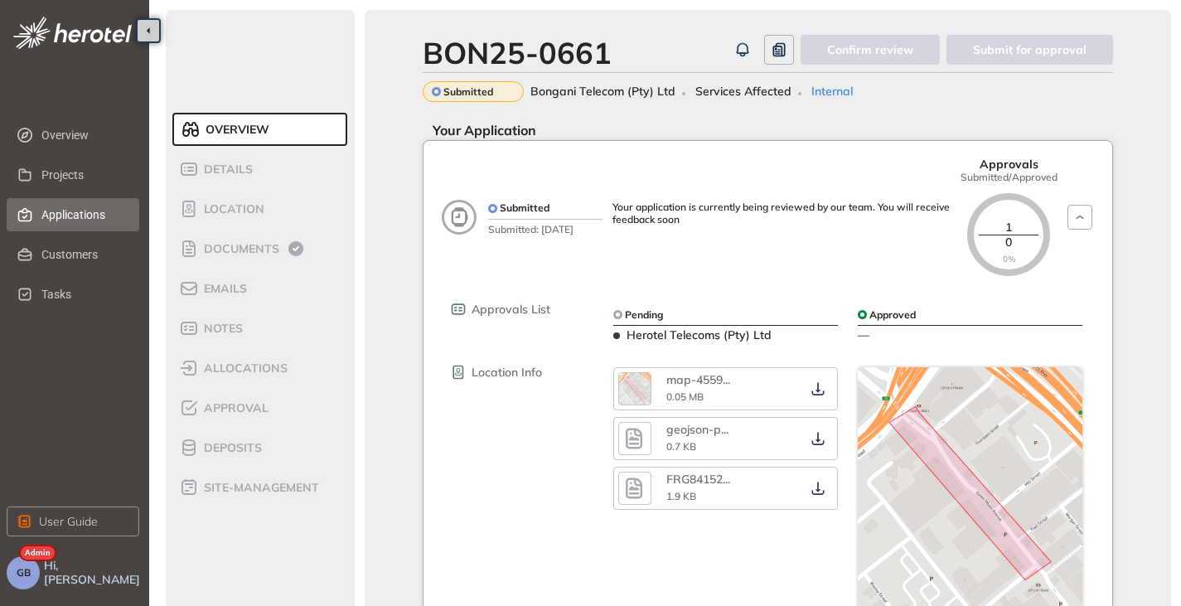
click at [61, 208] on span "Applications" at bounding box center [83, 214] width 85 height 33
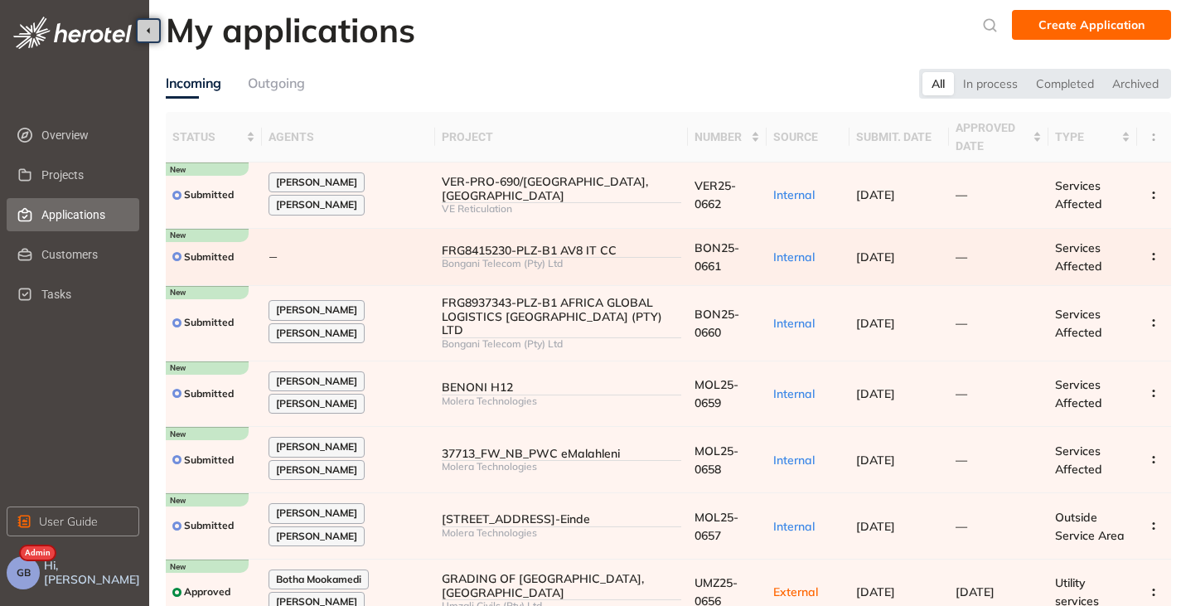
click at [338, 251] on div "—" at bounding box center [349, 257] width 160 height 18
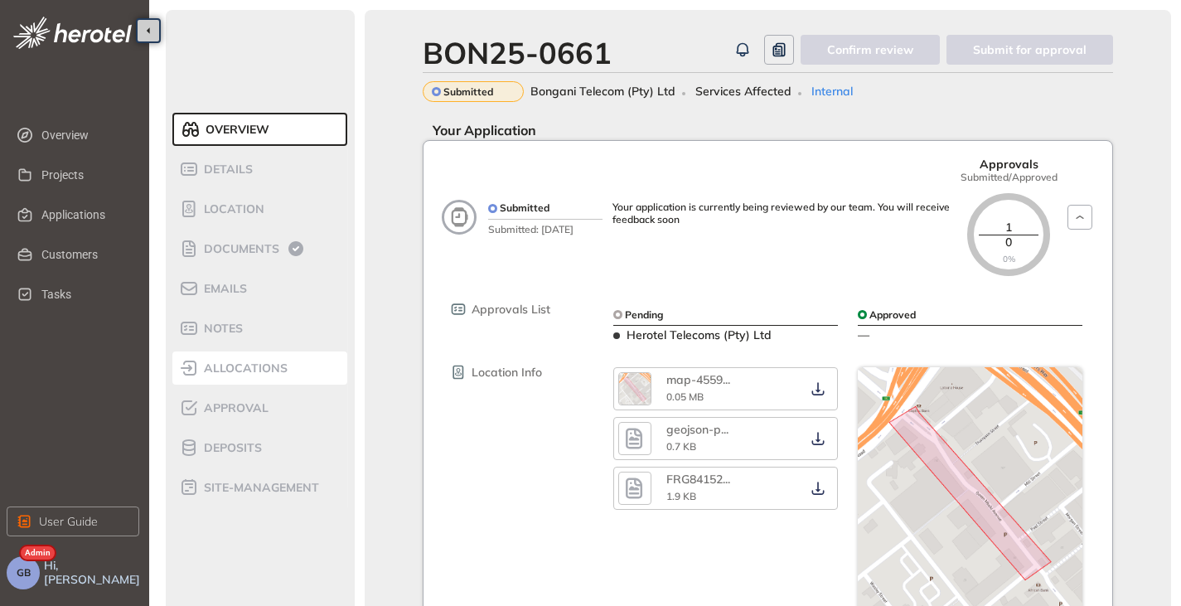
click at [244, 371] on span "allocations" at bounding box center [243, 368] width 89 height 14
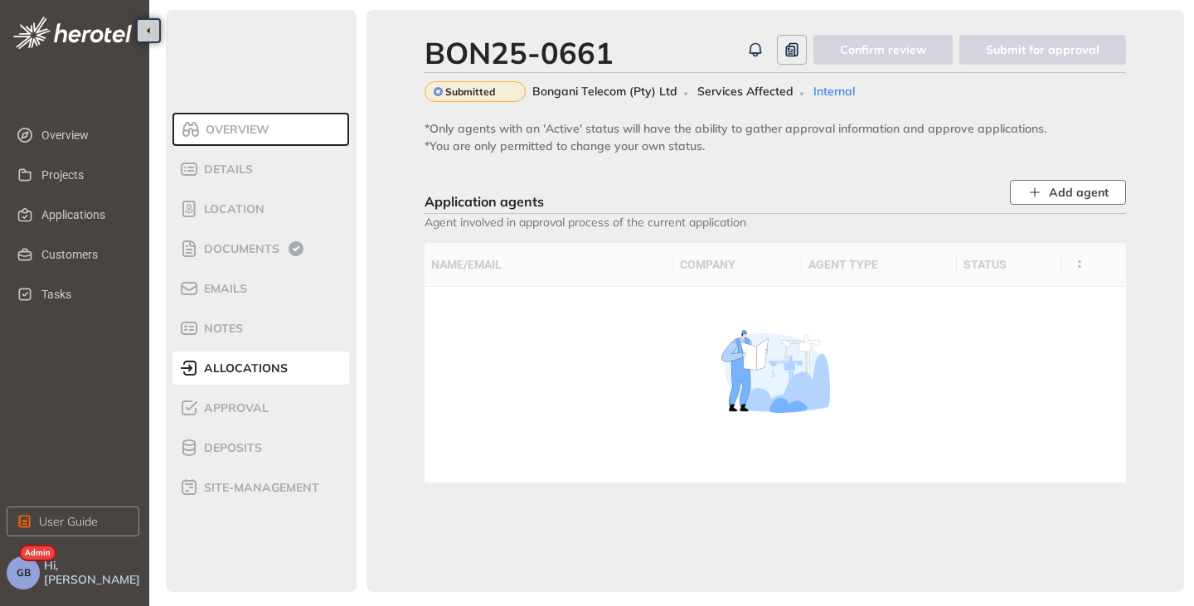
click at [1072, 191] on span "Add agent" at bounding box center [1078, 192] width 60 height 18
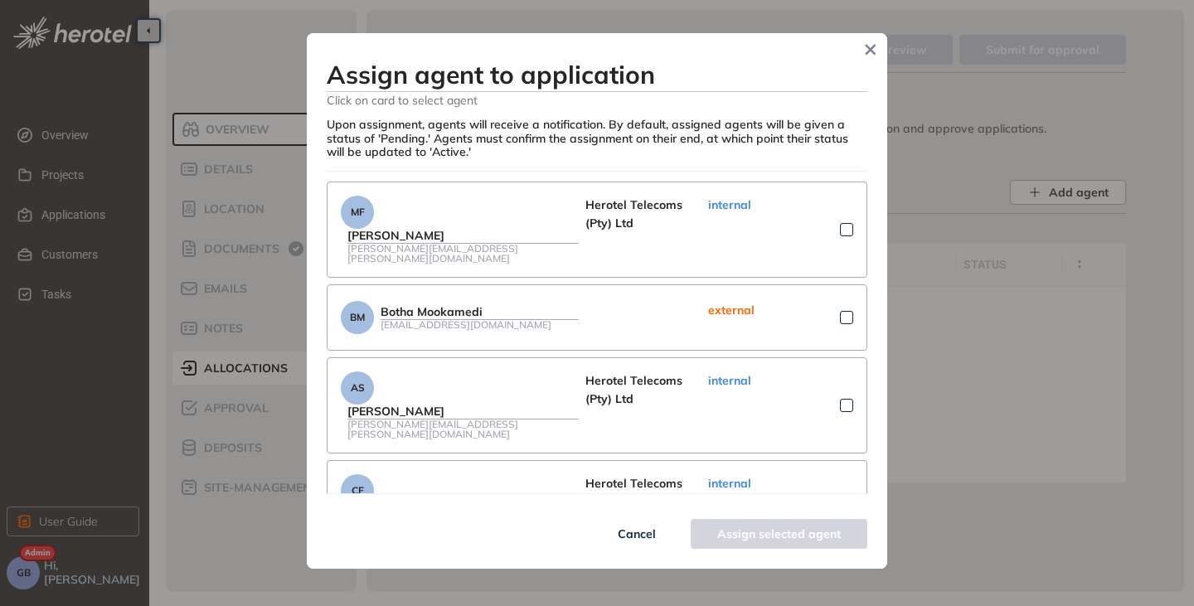
scroll to position [83, 0]
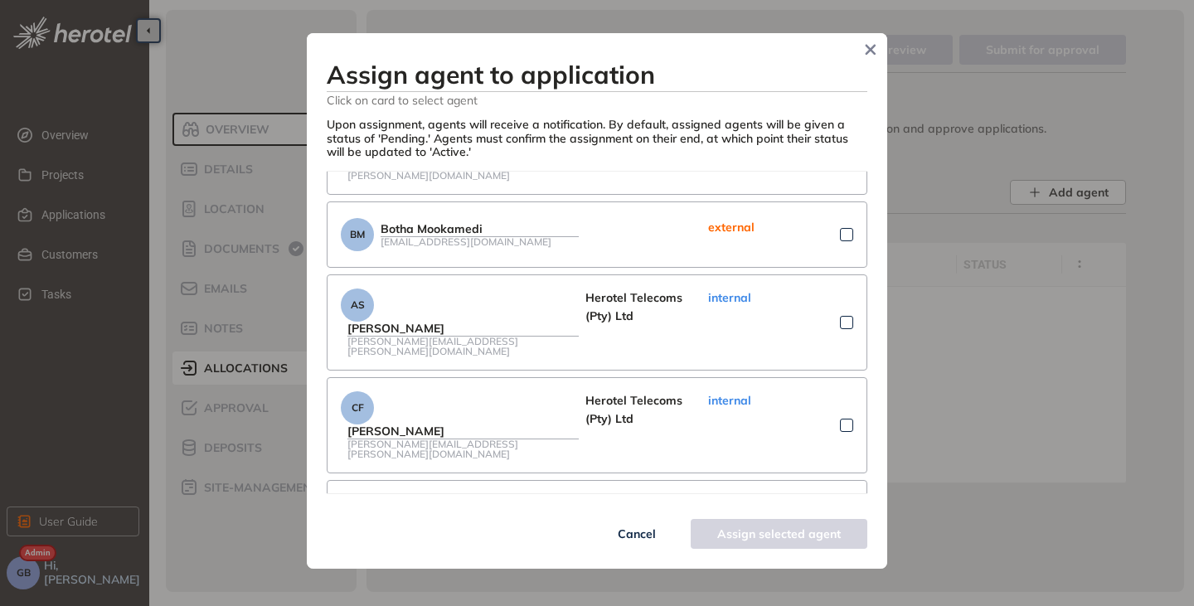
click at [840, 316] on div at bounding box center [846, 322] width 13 height 13
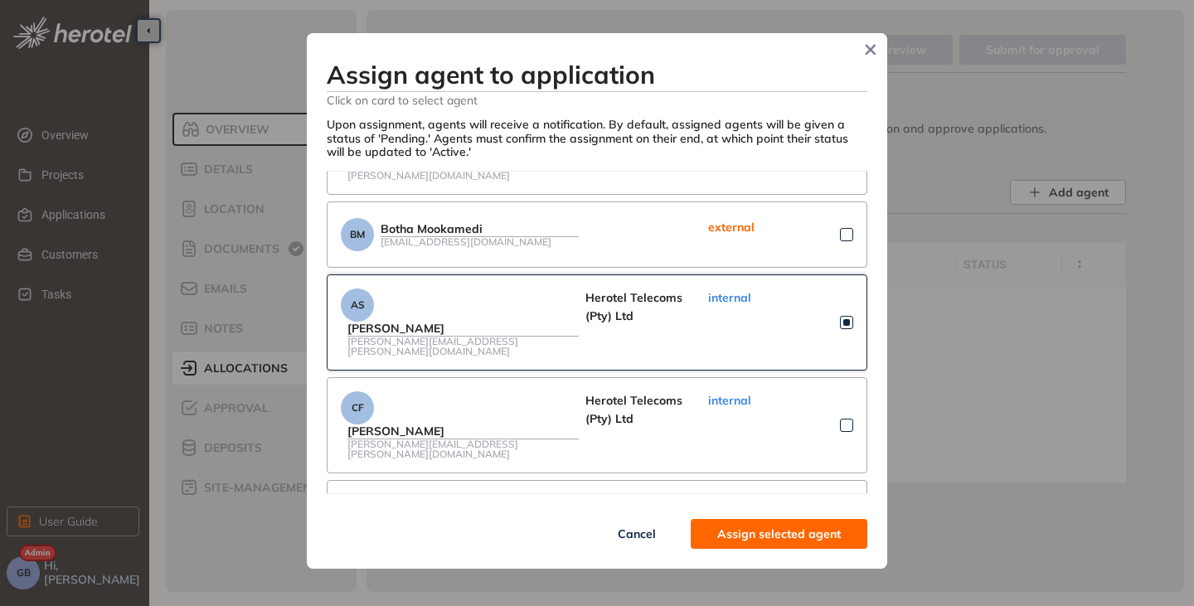
click at [778, 530] on span "Assign selected agent" at bounding box center [778, 534] width 123 height 18
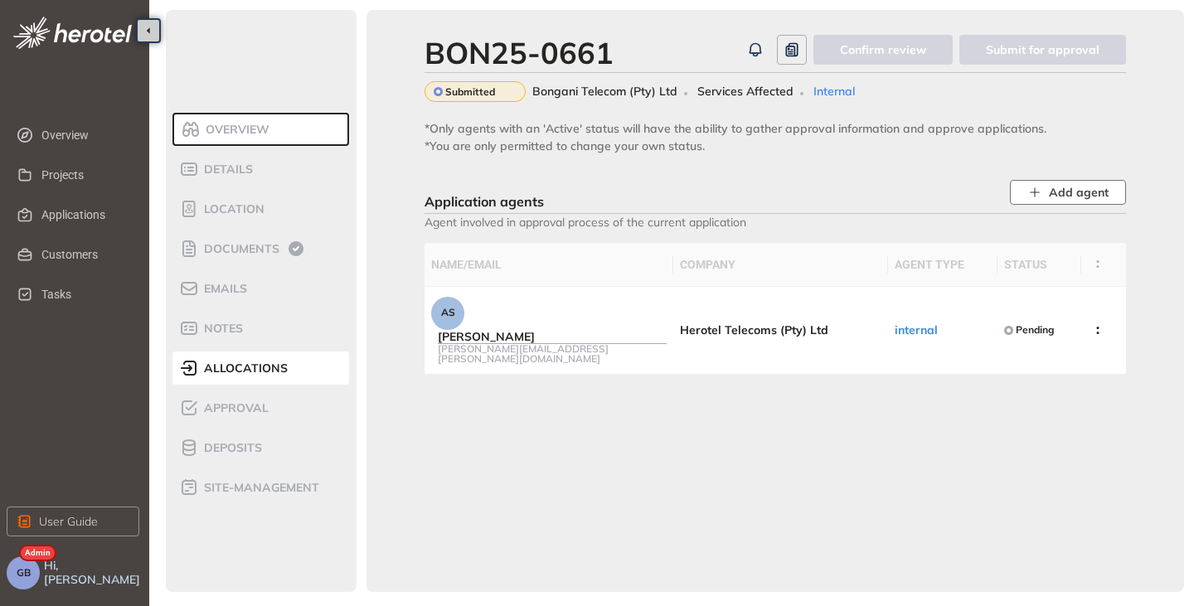
click at [1054, 191] on span "Add agent" at bounding box center [1078, 192] width 60 height 18
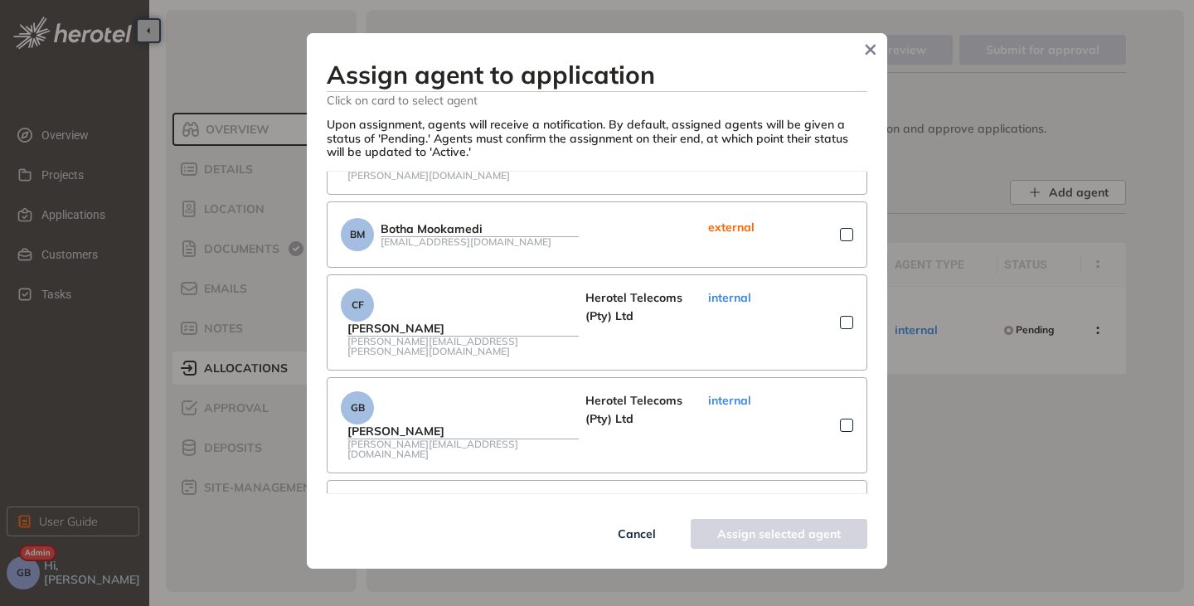
click at [840, 316] on div at bounding box center [846, 322] width 13 height 13
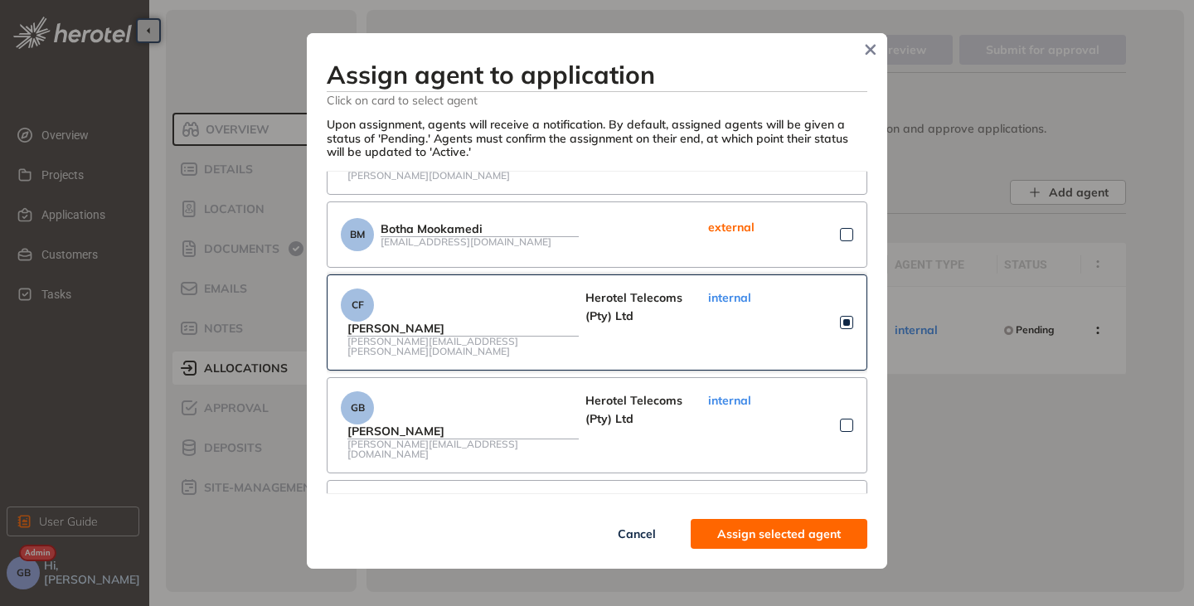
click at [764, 531] on span "Assign selected agent" at bounding box center [778, 534] width 123 height 18
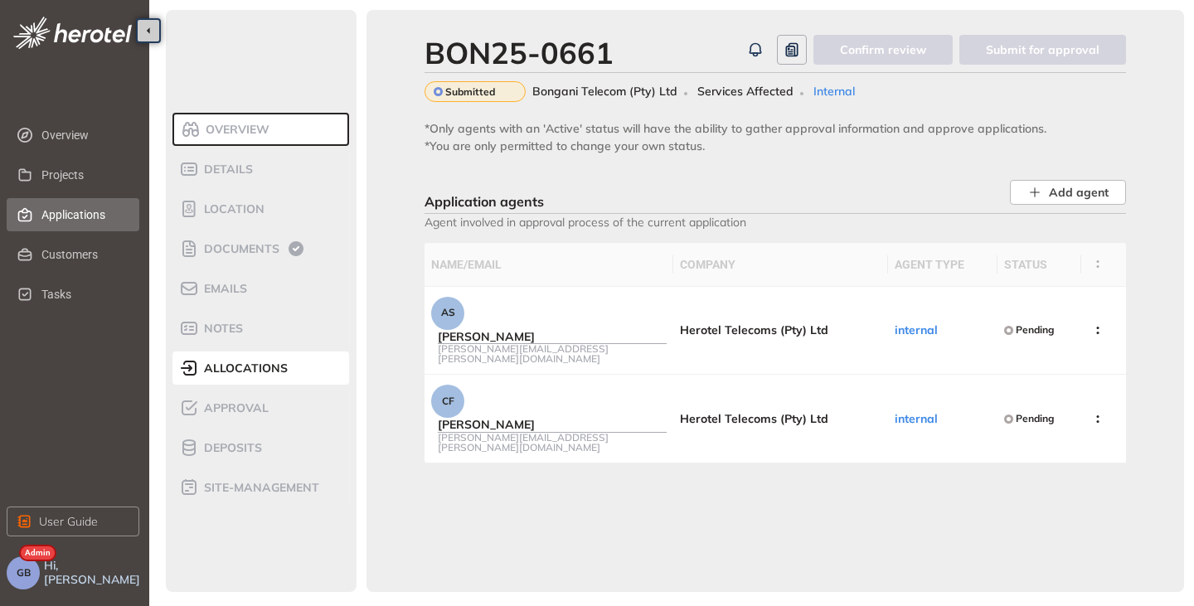
click at [70, 210] on span "Applications" at bounding box center [83, 214] width 85 height 33
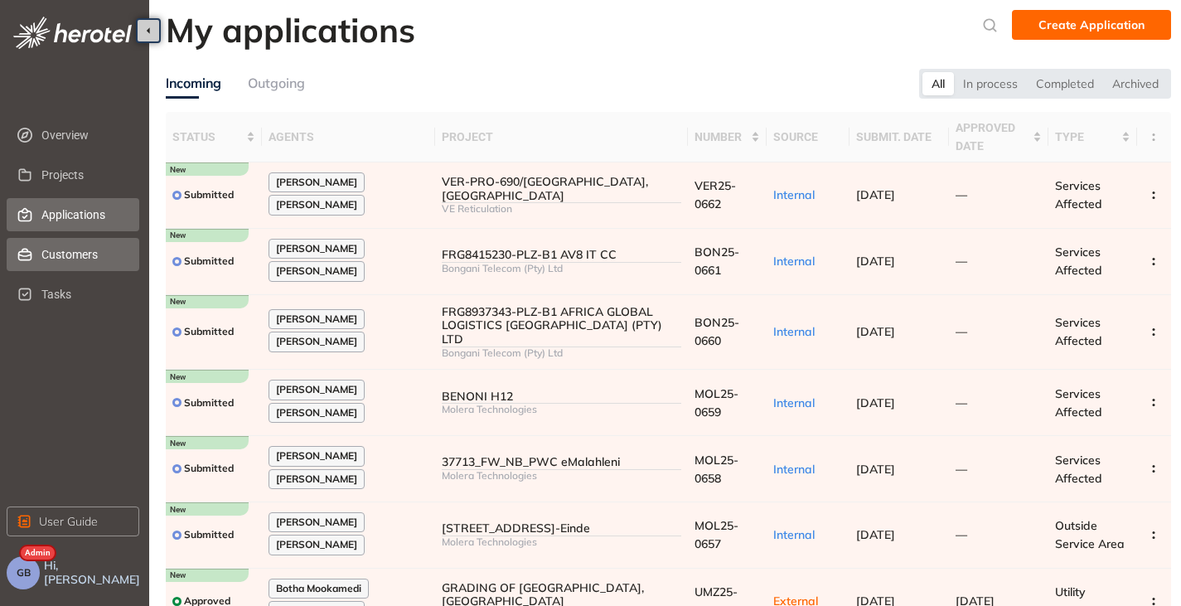
click at [66, 244] on span "Customers" at bounding box center [83, 254] width 85 height 33
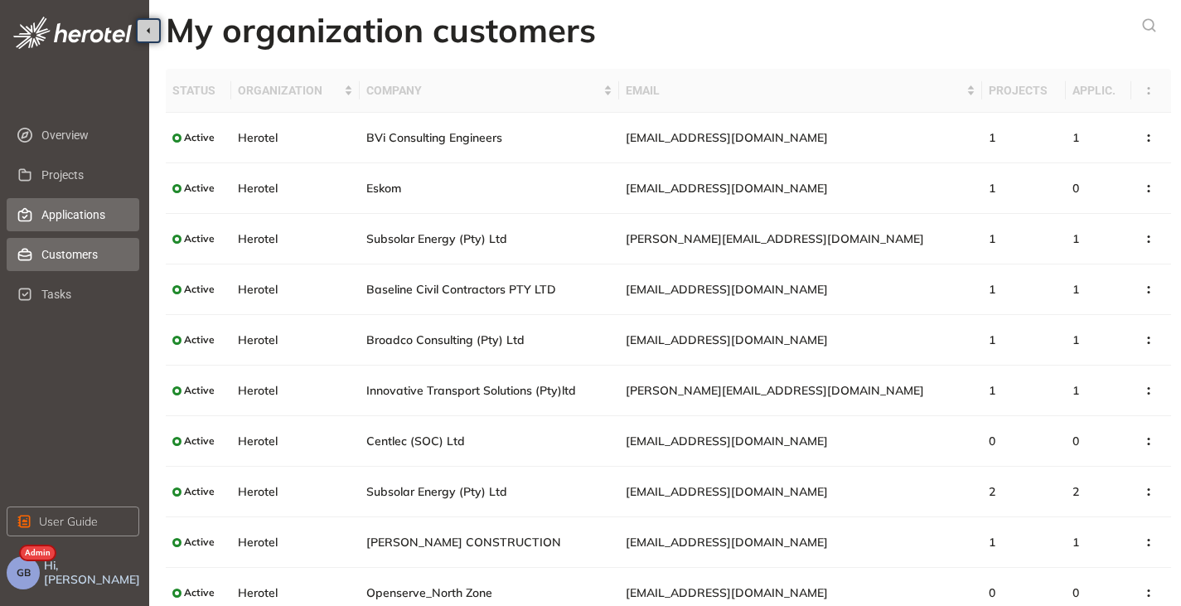
click at [75, 217] on span "Applications" at bounding box center [83, 214] width 85 height 33
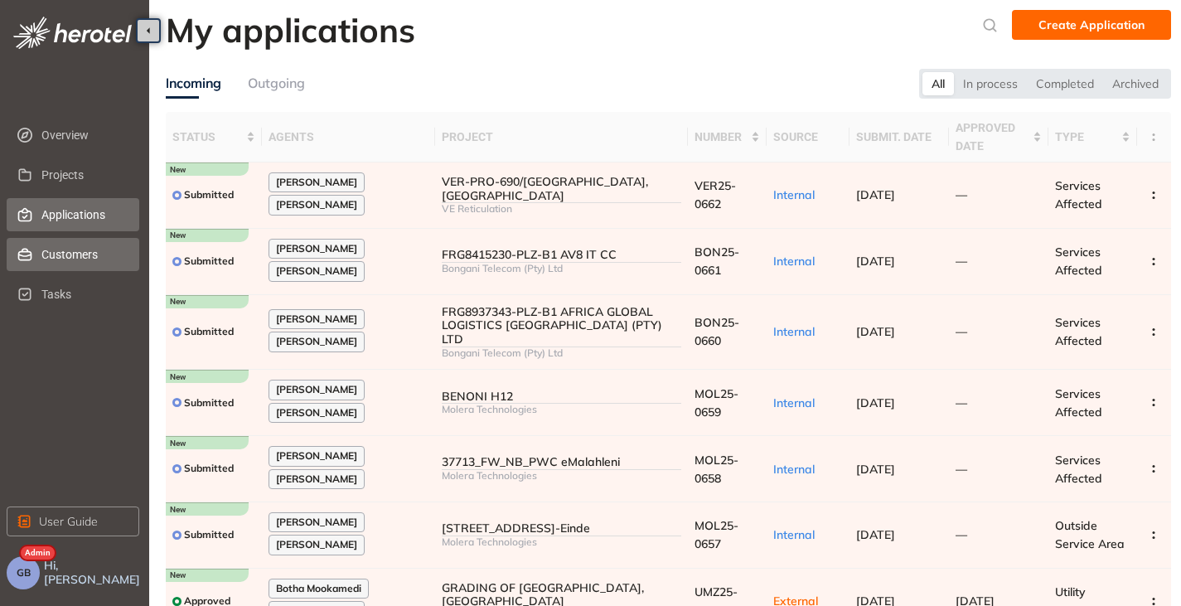
click at [49, 259] on span "Customers" at bounding box center [83, 254] width 85 height 33
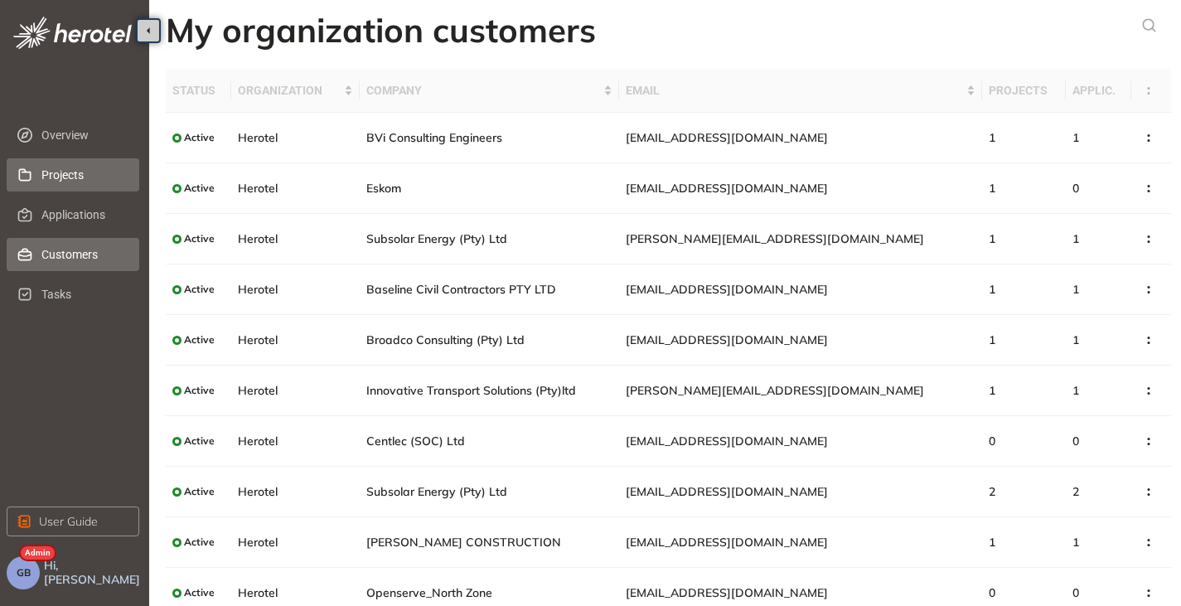
click at [63, 184] on span "Projects" at bounding box center [83, 174] width 85 height 33
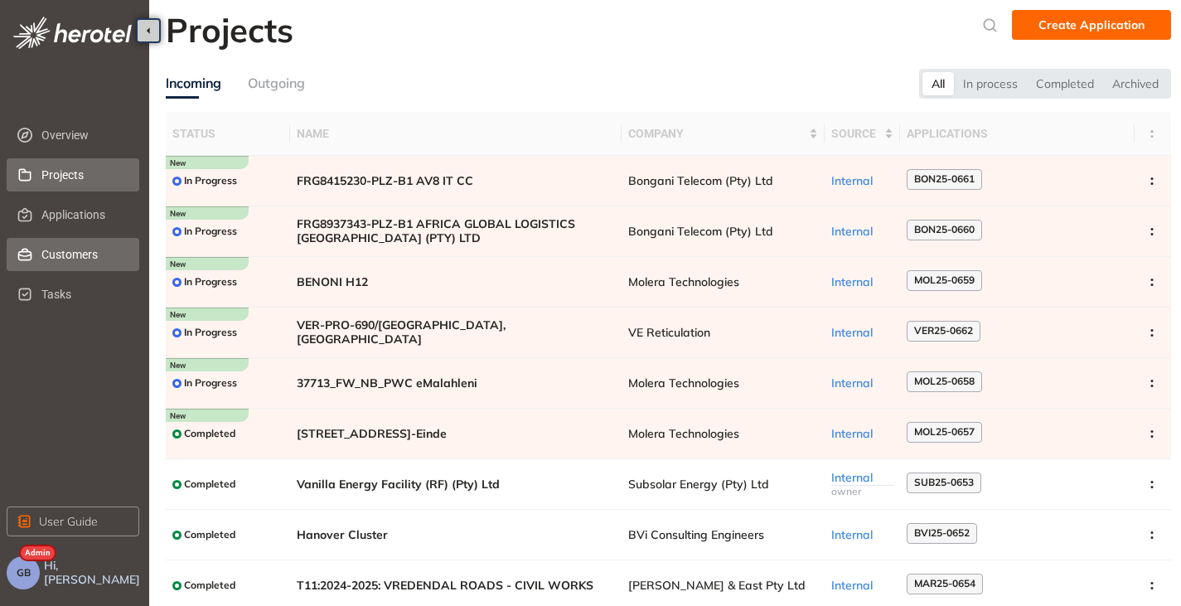
click at [74, 262] on span "Customers" at bounding box center [83, 254] width 85 height 33
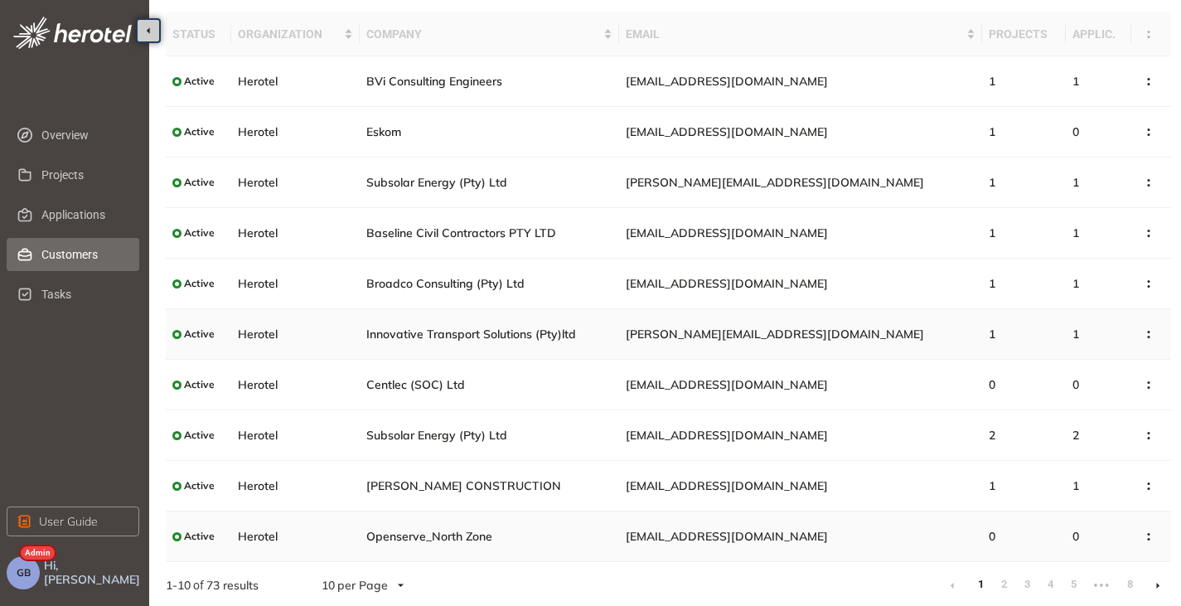
scroll to position [59, 0]
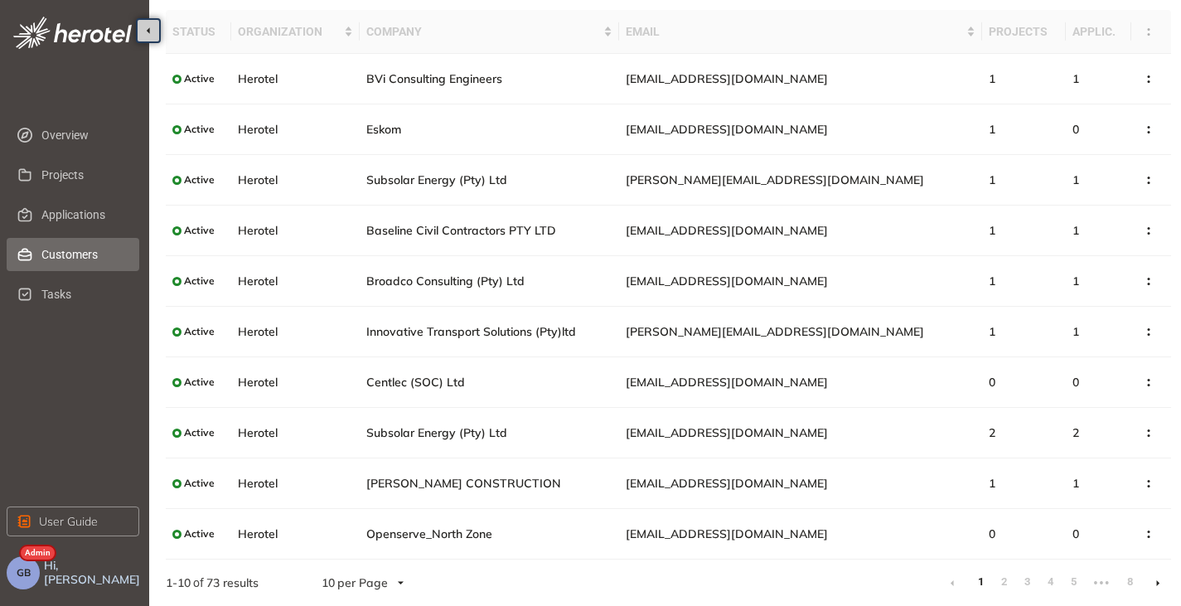
click at [1152, 588] on li at bounding box center [1158, 582] width 27 height 27
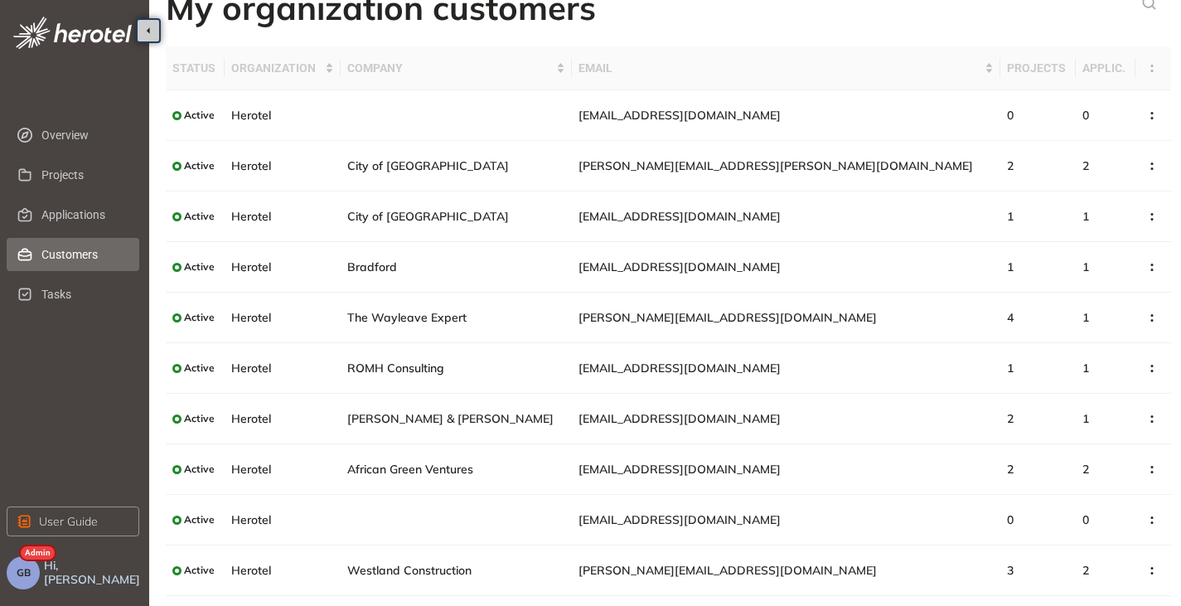
scroll to position [59, 0]
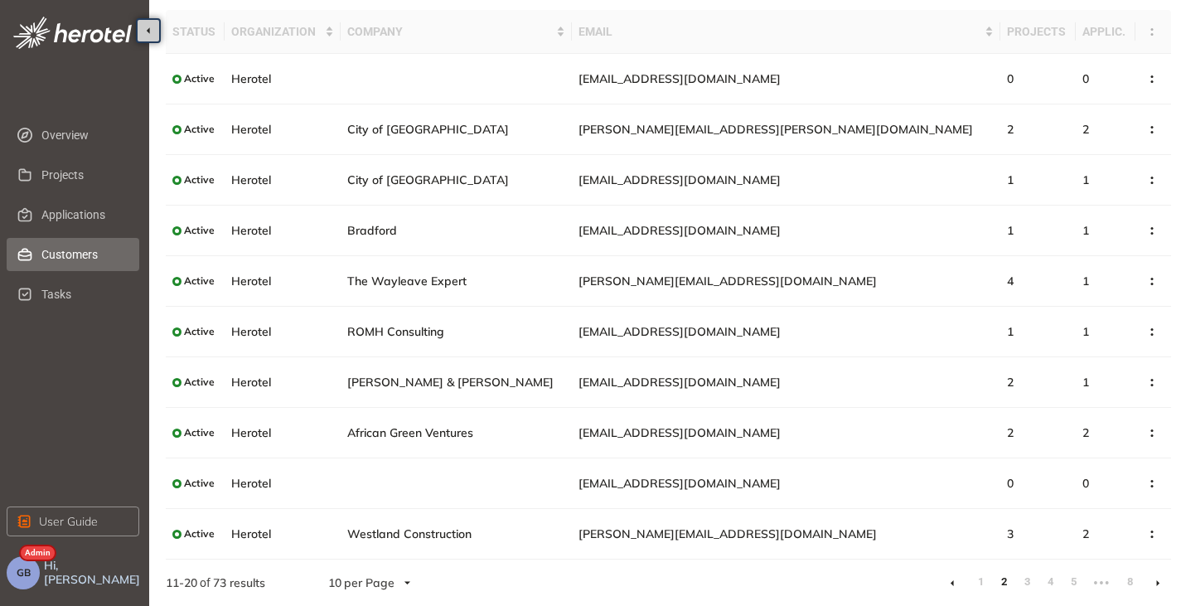
click at [1159, 583] on icon at bounding box center [1157, 583] width 3 height 6
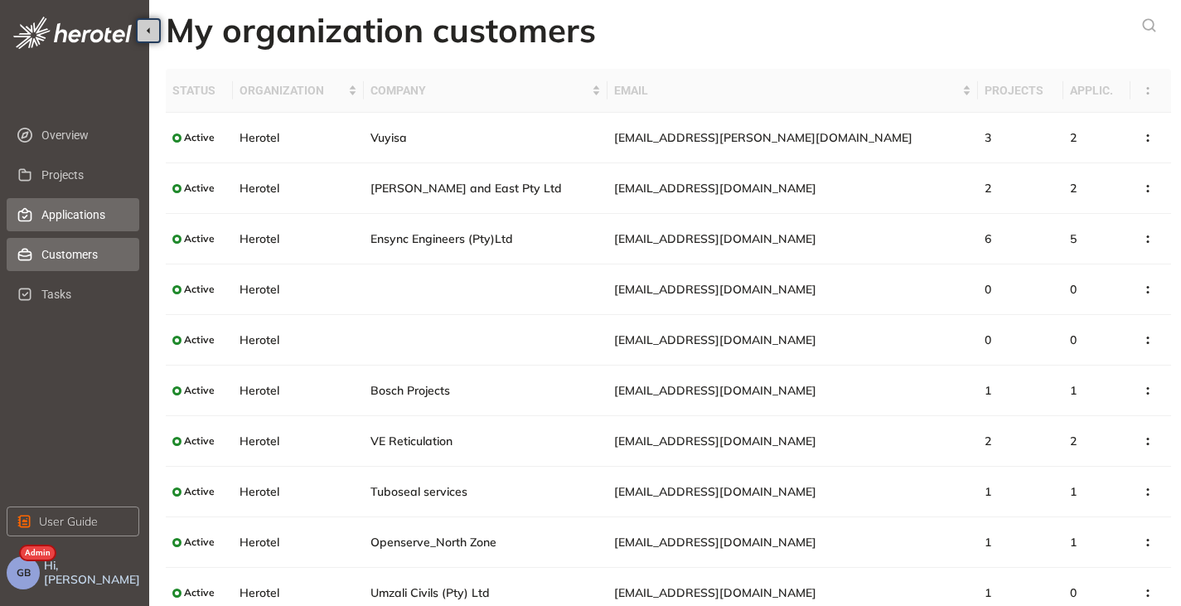
click at [51, 206] on span "Applications" at bounding box center [83, 214] width 85 height 33
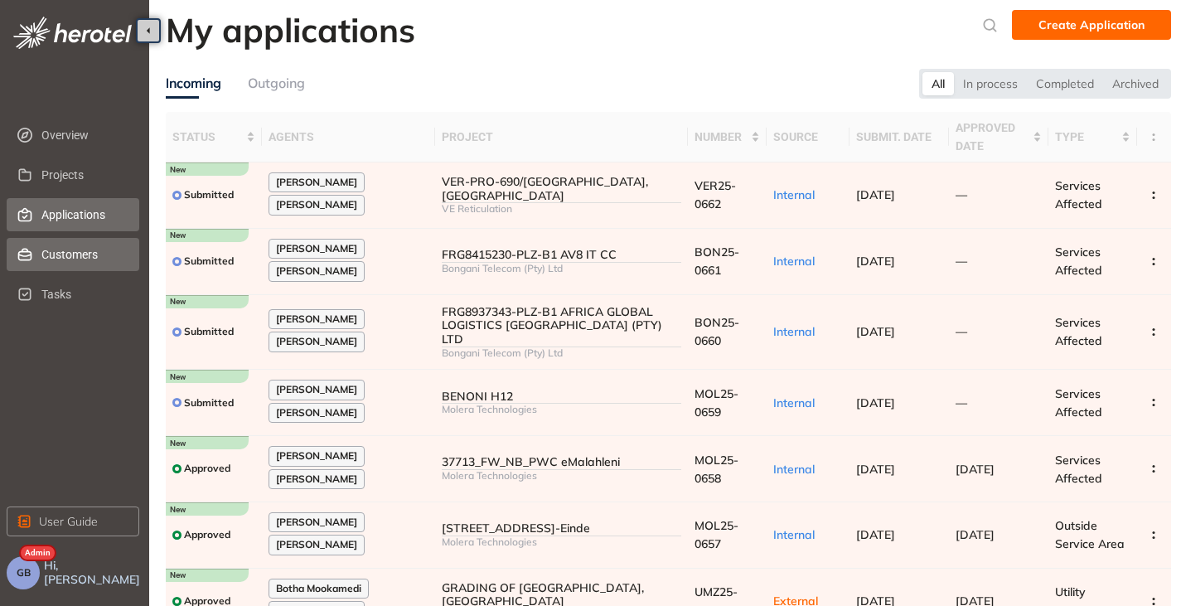
click at [64, 267] on span "Customers" at bounding box center [83, 254] width 85 height 33
